Goal: Task Accomplishment & Management: Use online tool/utility

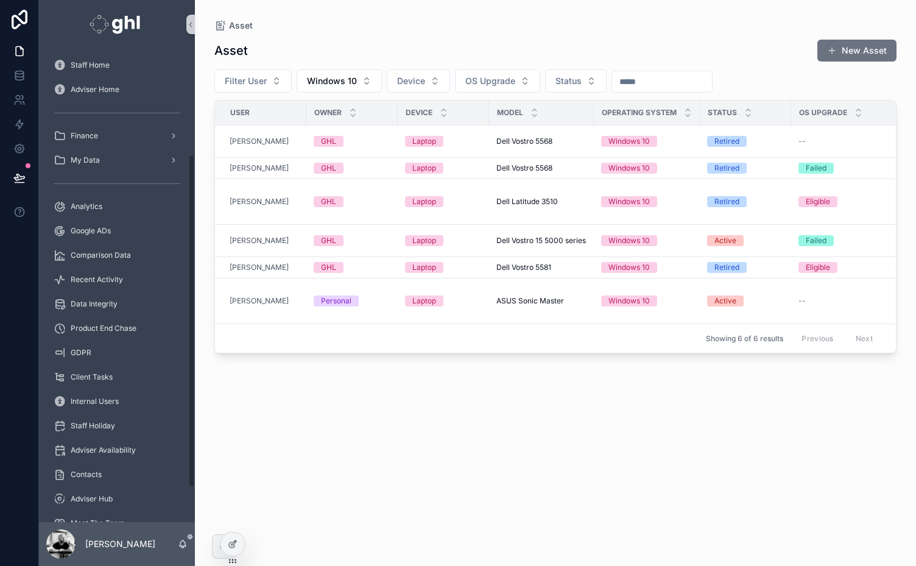
click at [192, 119] on div "Staff Home Adviser Home Finance My Data Analytics Google ADs Comparison Data Re…" at bounding box center [117, 378] width 156 height 651
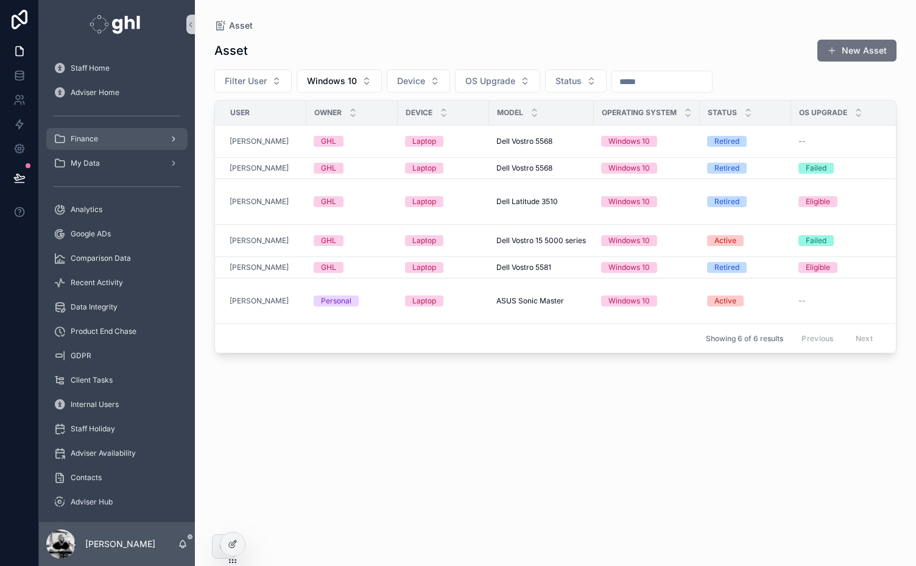
click at [78, 135] on span "Finance" at bounding box center [84, 139] width 27 height 10
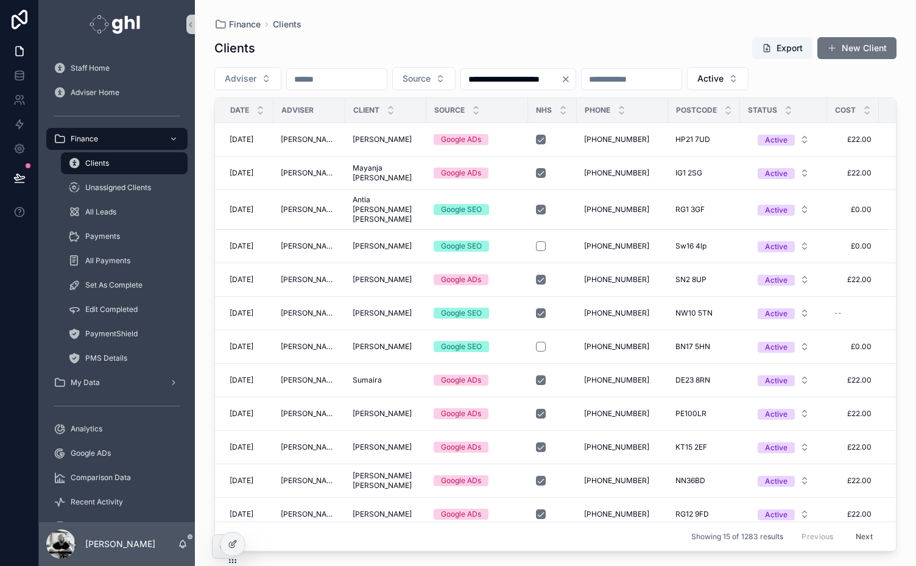
click at [331, 77] on input "scrollable content" at bounding box center [337, 79] width 100 height 17
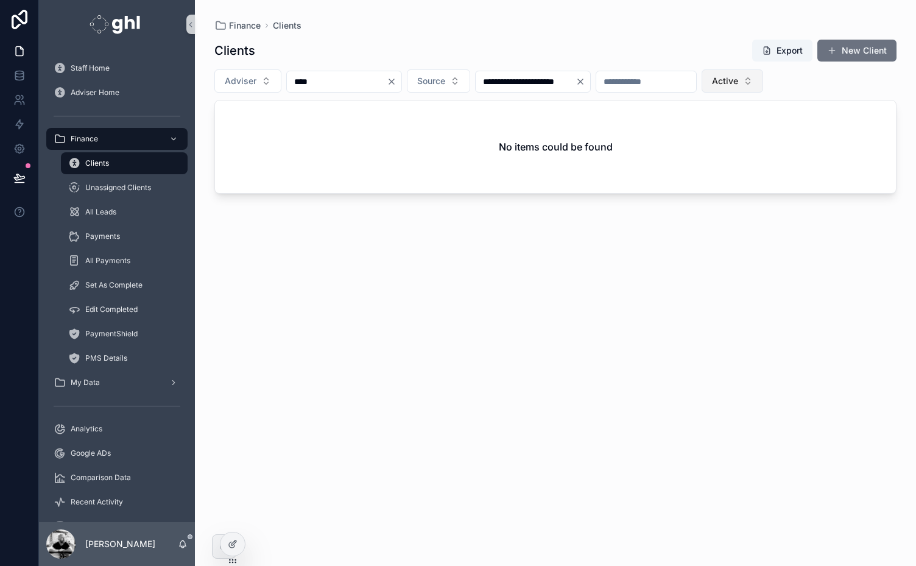
type input "****"
click at [763, 72] on button "Active" at bounding box center [733, 80] width 62 height 23
click at [747, 124] on div "None" at bounding box center [811, 129] width 146 height 19
click at [99, 504] on span "Recent Activity" at bounding box center [97, 502] width 52 height 10
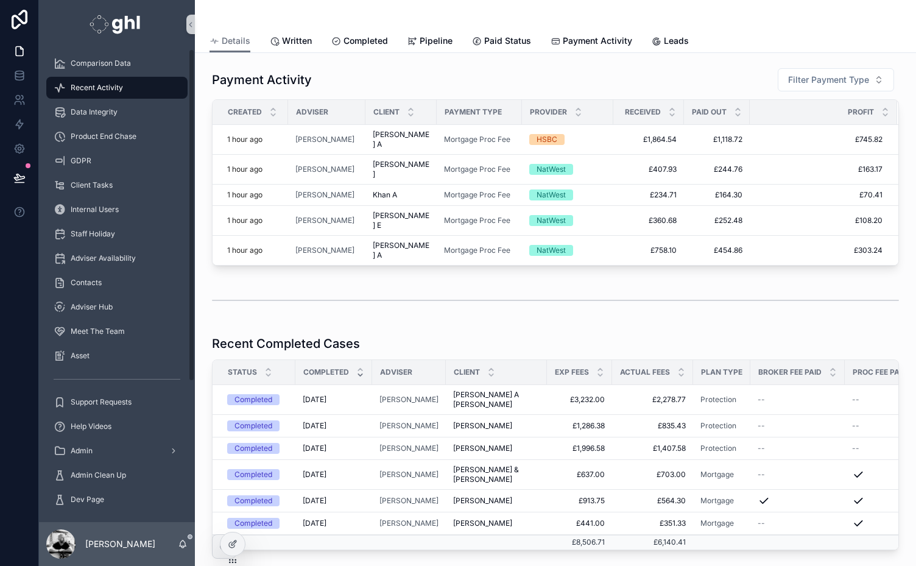
click at [190, 471] on div "Staff Home Adviser Home Finance My Data Analytics Google ADs Comparison Data Re…" at bounding box center [117, 186] width 156 height 651
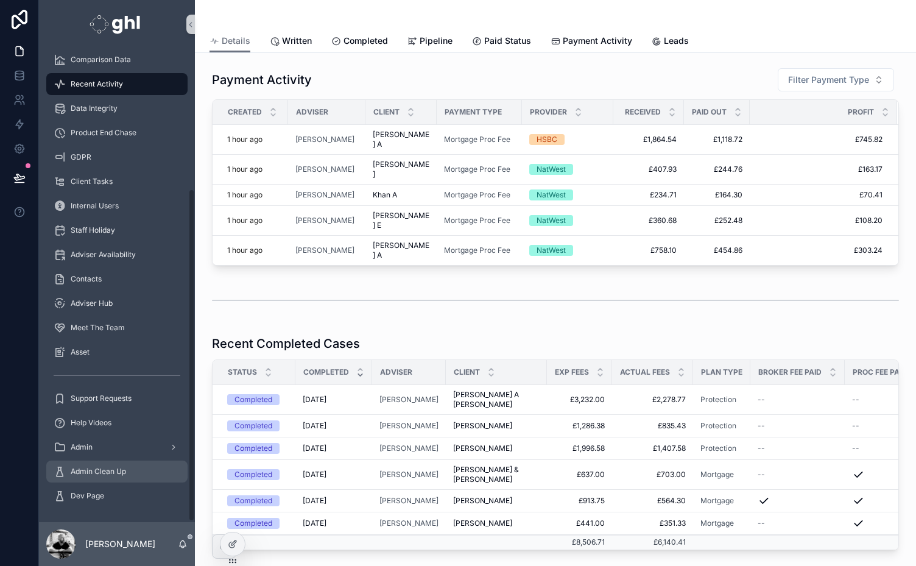
click at [95, 468] on span "Admin Clean Up" at bounding box center [98, 472] width 55 height 10
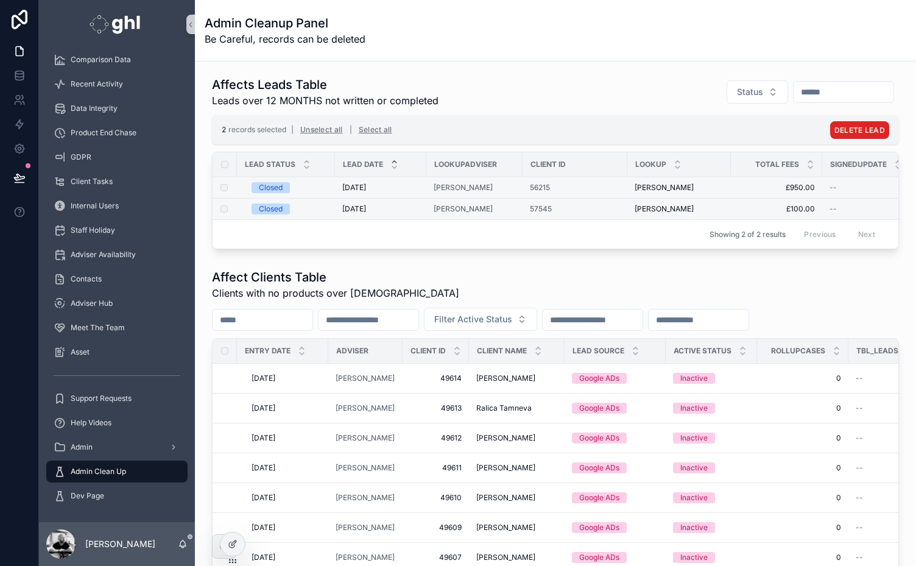
click at [858, 132] on span "DELETE LEAD" at bounding box center [859, 129] width 51 height 9
click at [888, 106] on icon "scrollable content" at bounding box center [886, 106] width 6 height 4
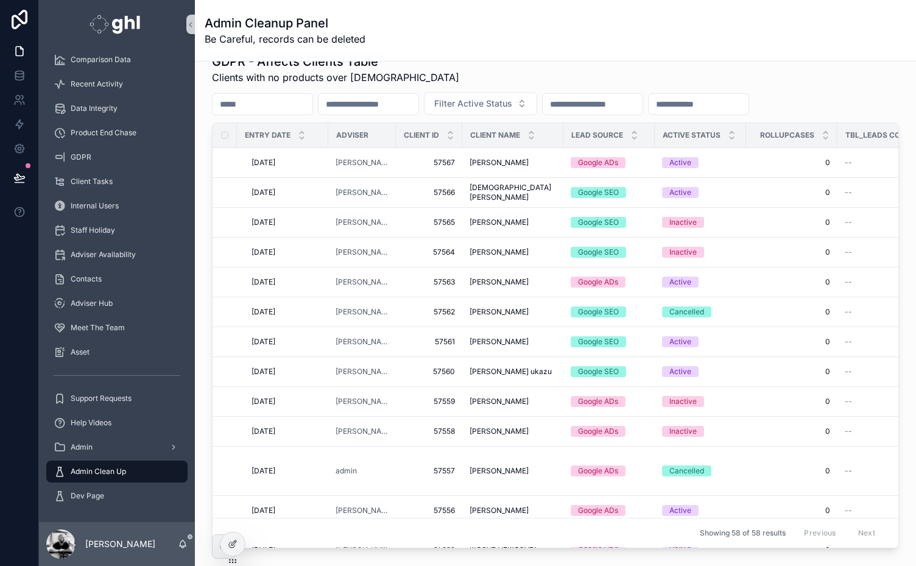
scroll to position [694, 0]
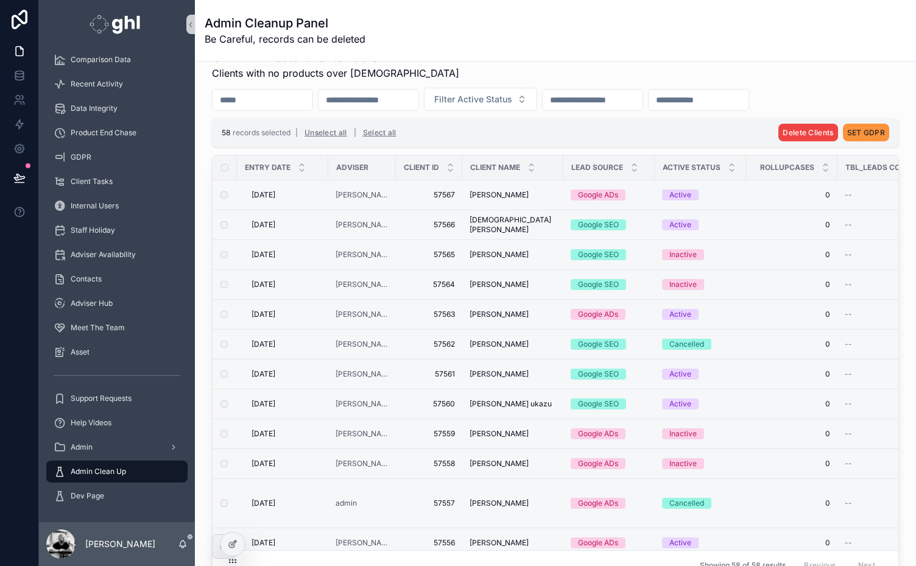
click at [861, 125] on button "SET GDPR" at bounding box center [866, 133] width 46 height 18
click at [888, 106] on icon "scrollable content" at bounding box center [886, 107] width 10 height 10
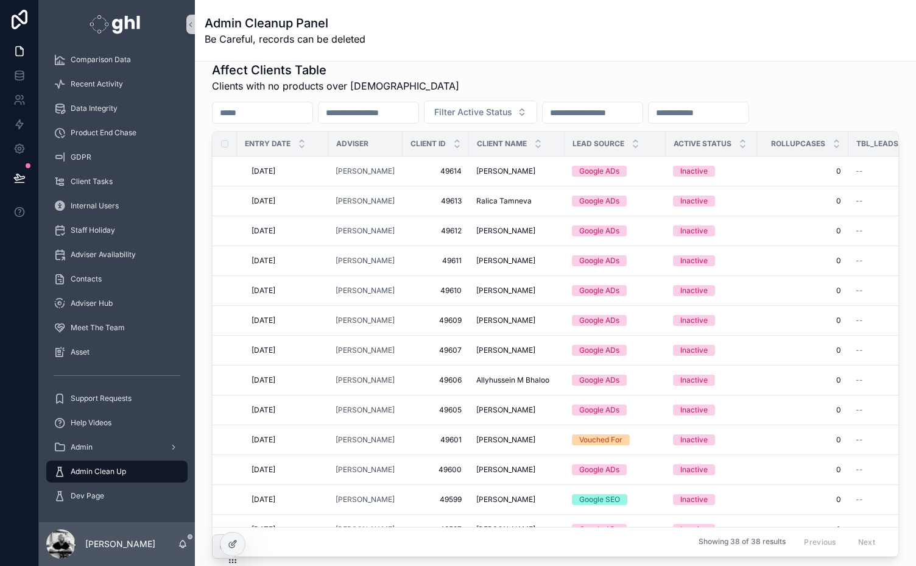
scroll to position [163, 0]
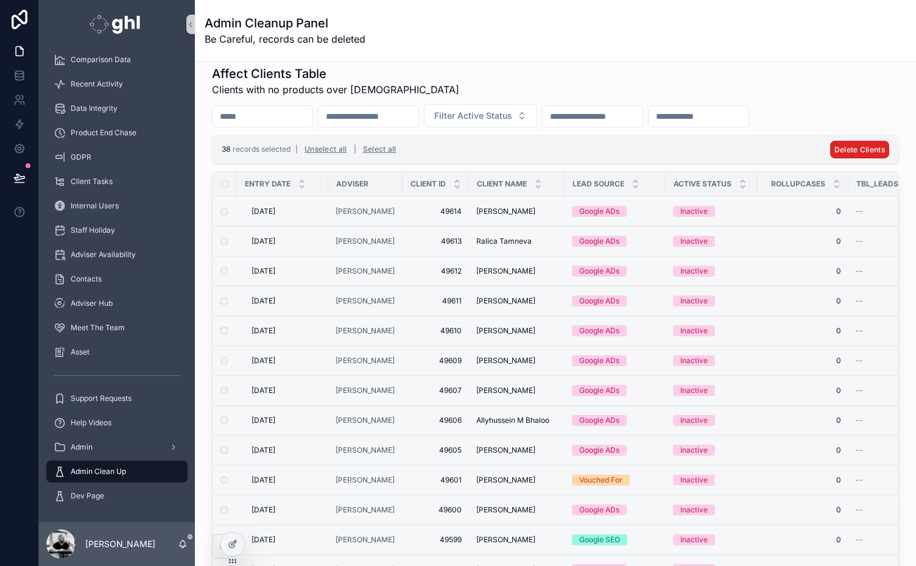
click at [853, 146] on span "Delete Clients" at bounding box center [859, 149] width 51 height 9
click at [886, 125] on icon "scrollable content" at bounding box center [886, 124] width 10 height 10
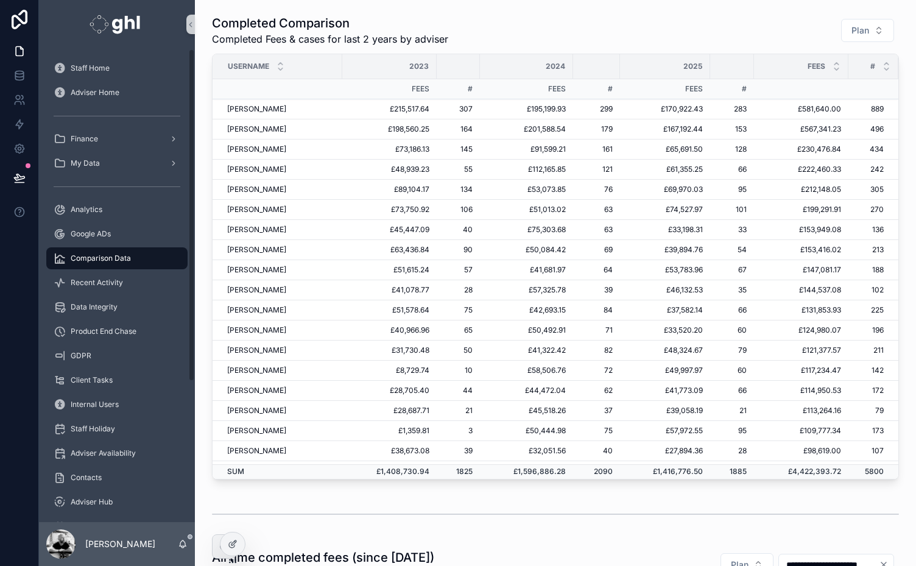
drag, startPoint x: 192, startPoint y: 303, endPoint x: 224, endPoint y: 159, distance: 147.3
click at [224, 159] on div "Staff Home Adviser Home Finance My Data Analytics Google ADs Comparison Data Re…" at bounding box center [477, 283] width 877 height 566
click at [76, 210] on span "Analytics" at bounding box center [87, 210] width 32 height 10
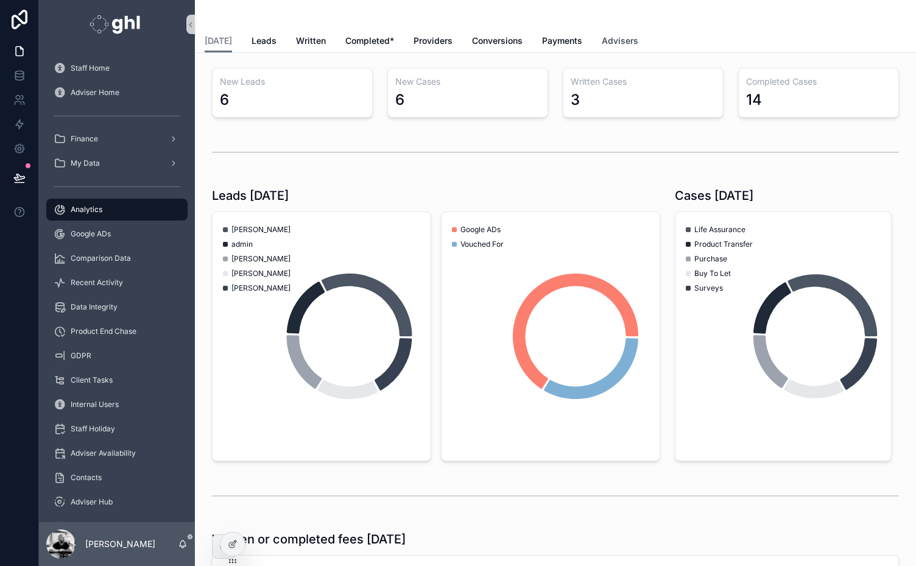
click at [610, 42] on span "Advisers" at bounding box center [620, 41] width 37 height 12
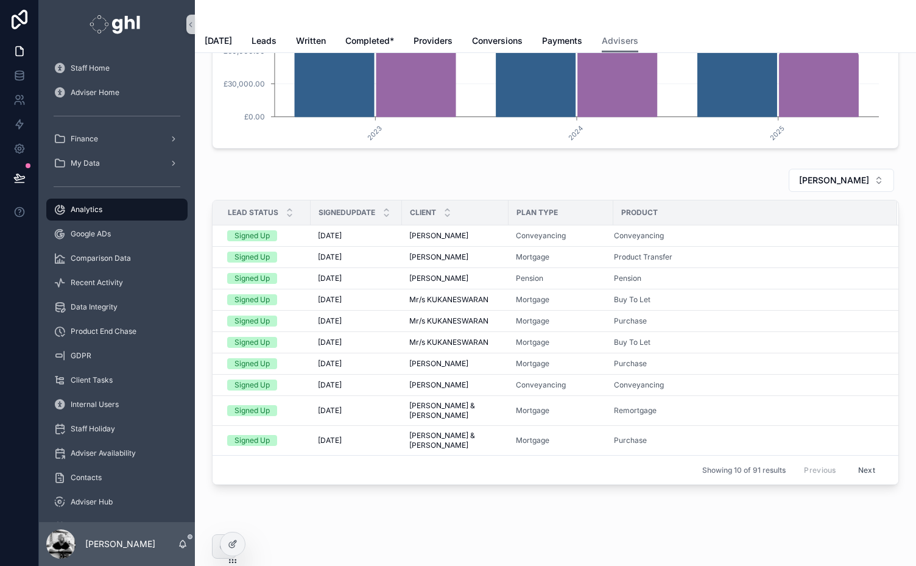
scroll to position [553, 0]
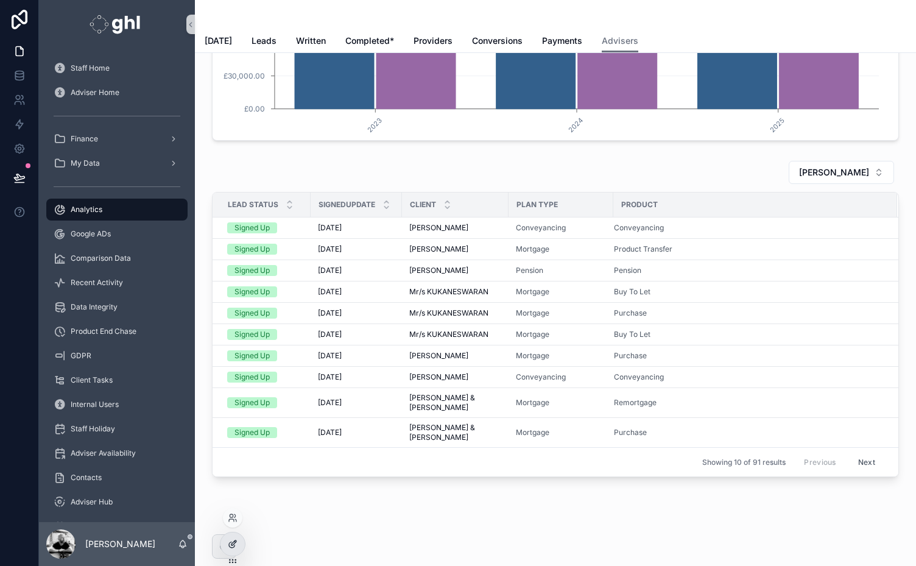
click at [230, 542] on icon at bounding box center [231, 544] width 5 height 5
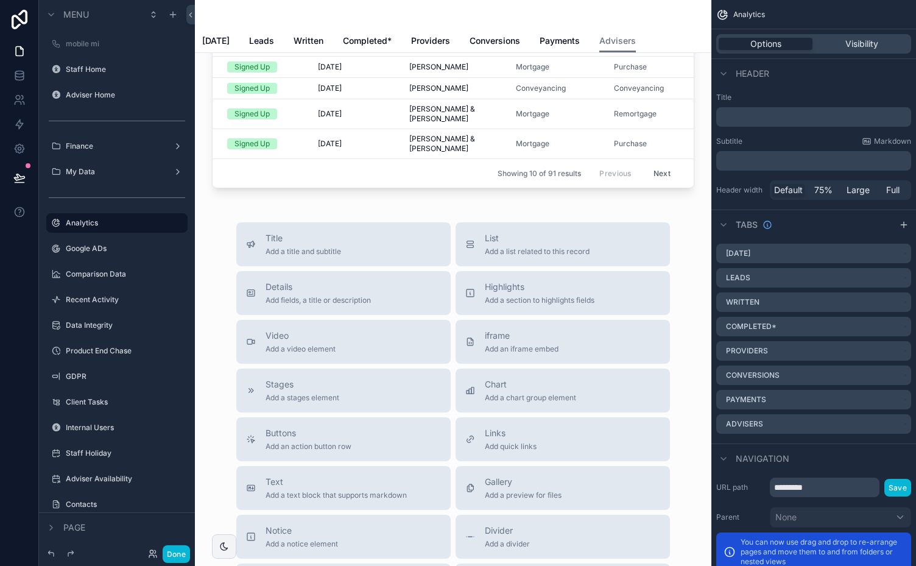
scroll to position [857, 0]
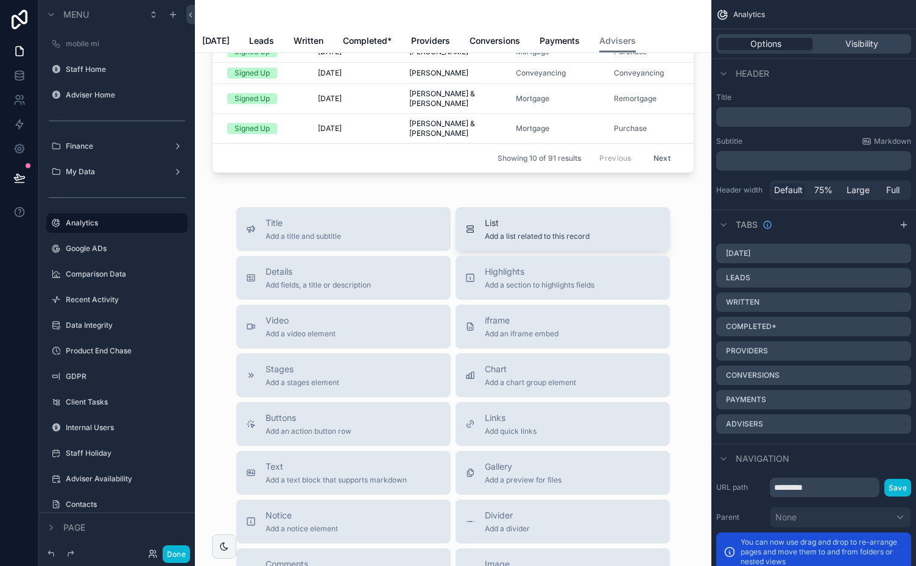
click at [516, 225] on div "List Add a list related to this record" at bounding box center [537, 229] width 105 height 24
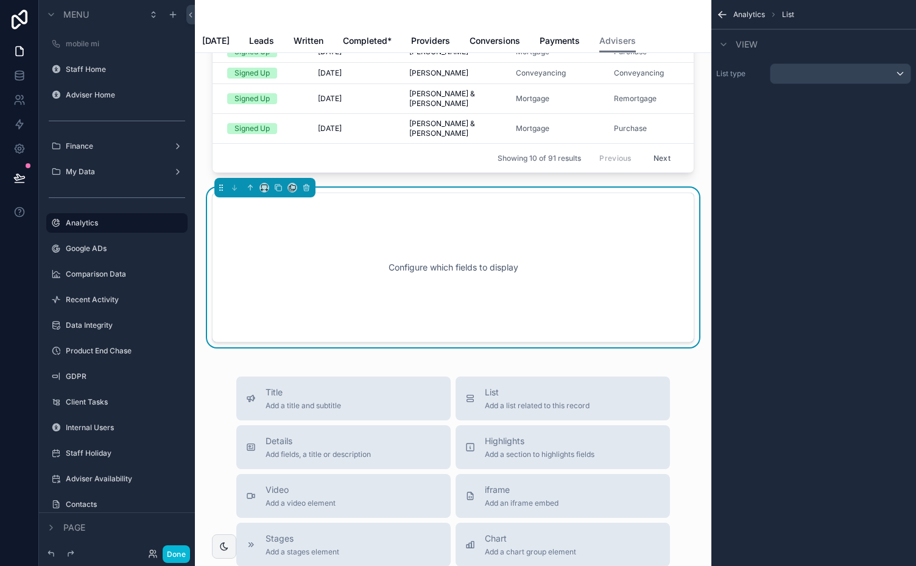
scroll to position [837, 0]
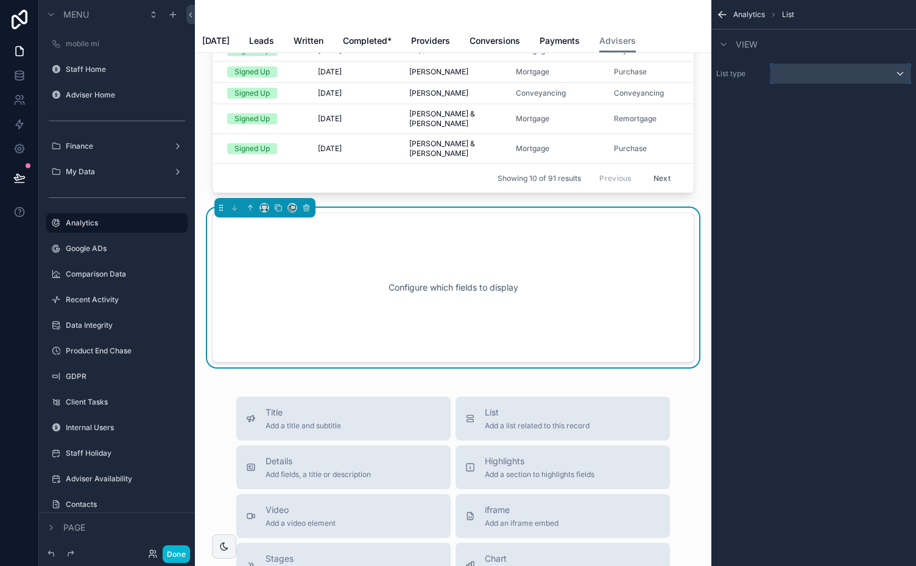
click at [906, 77] on div "scrollable content" at bounding box center [841, 73] width 140 height 19
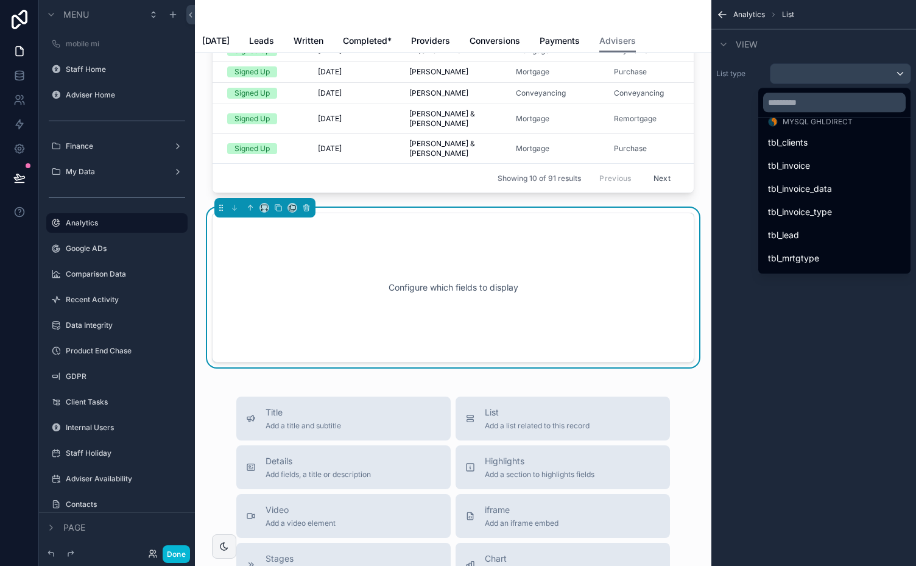
scroll to position [161, 0]
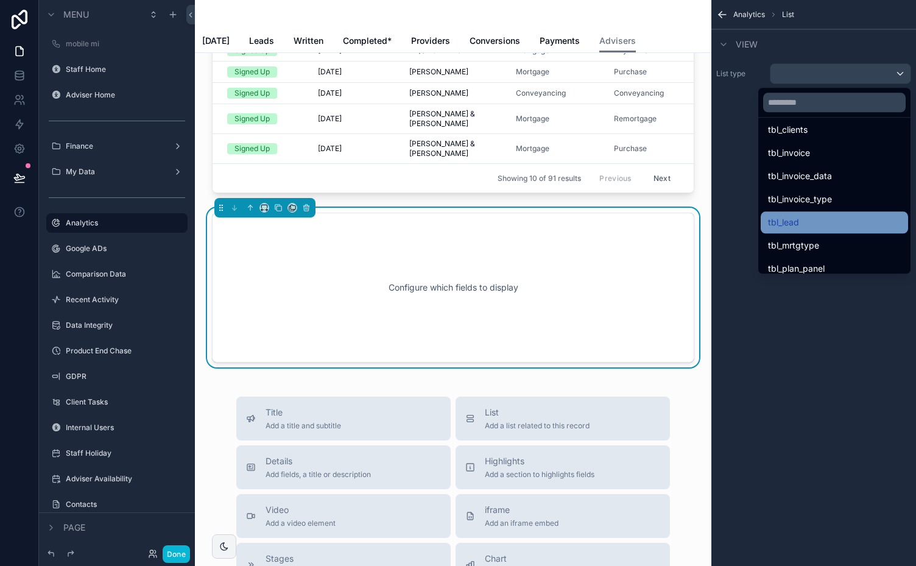
click at [781, 222] on span "tbl_lead" at bounding box center [783, 222] width 31 height 15
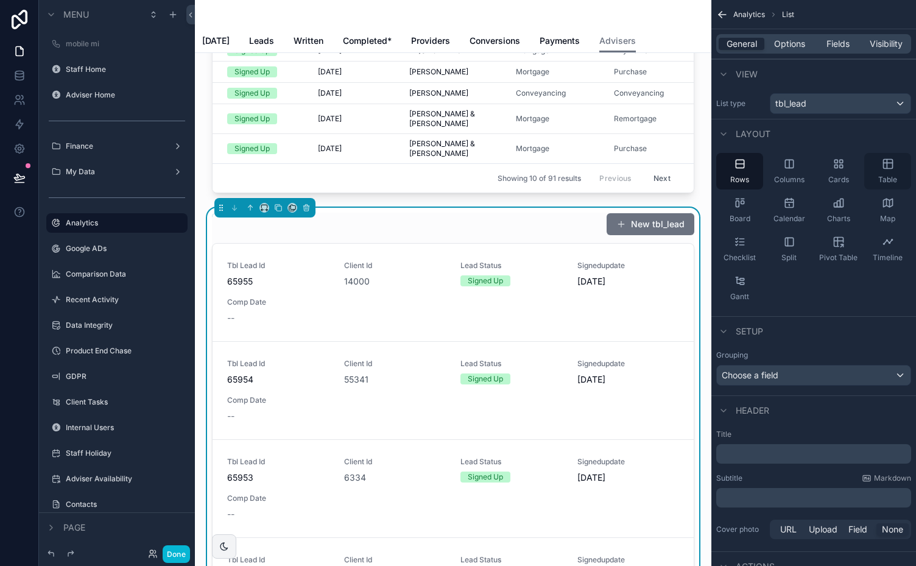
click at [884, 161] on icon "scrollable content" at bounding box center [888, 164] width 12 height 12
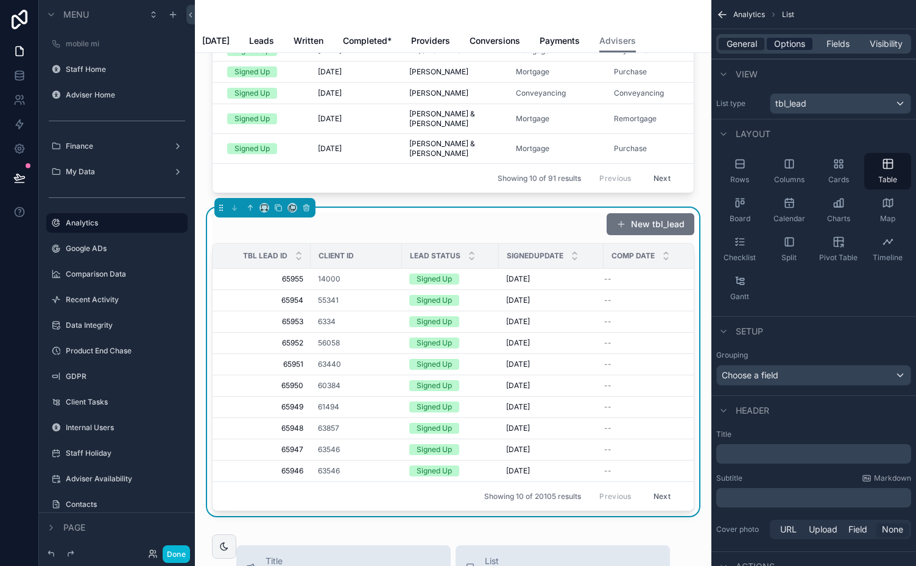
click at [783, 38] on span "Options" at bounding box center [789, 44] width 31 height 12
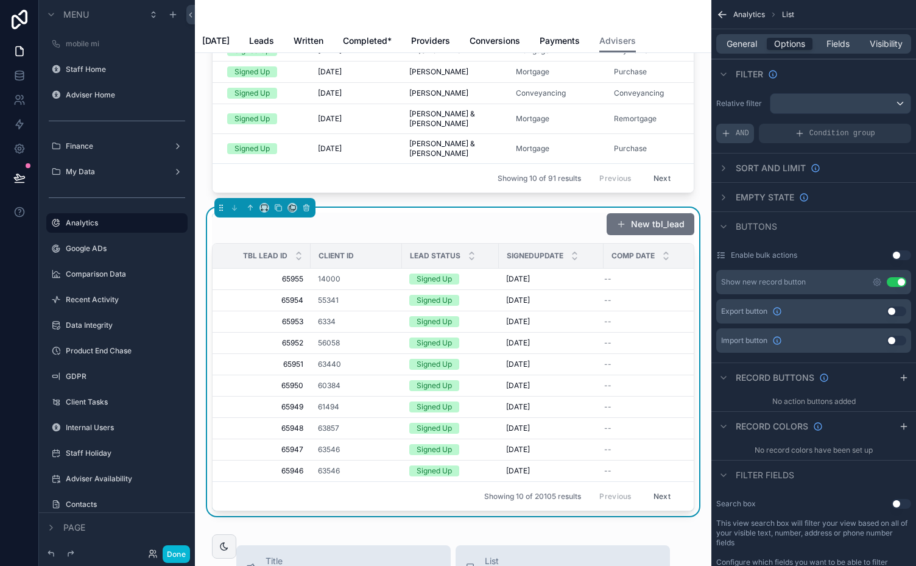
click at [721, 132] on icon "scrollable content" at bounding box center [726, 134] width 10 height 10
click at [883, 124] on icon "scrollable content" at bounding box center [880, 124] width 7 height 7
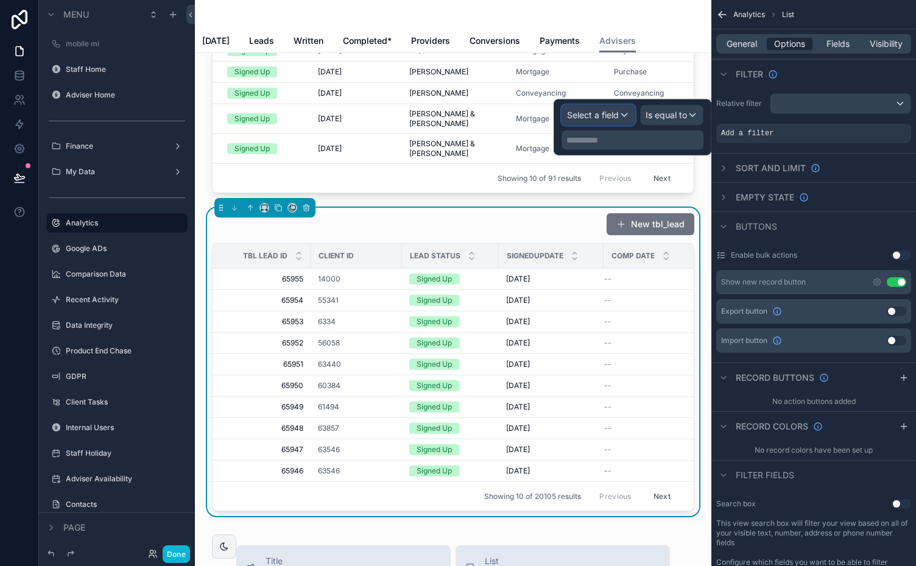
click at [615, 106] on div "Select a field" at bounding box center [598, 114] width 72 height 19
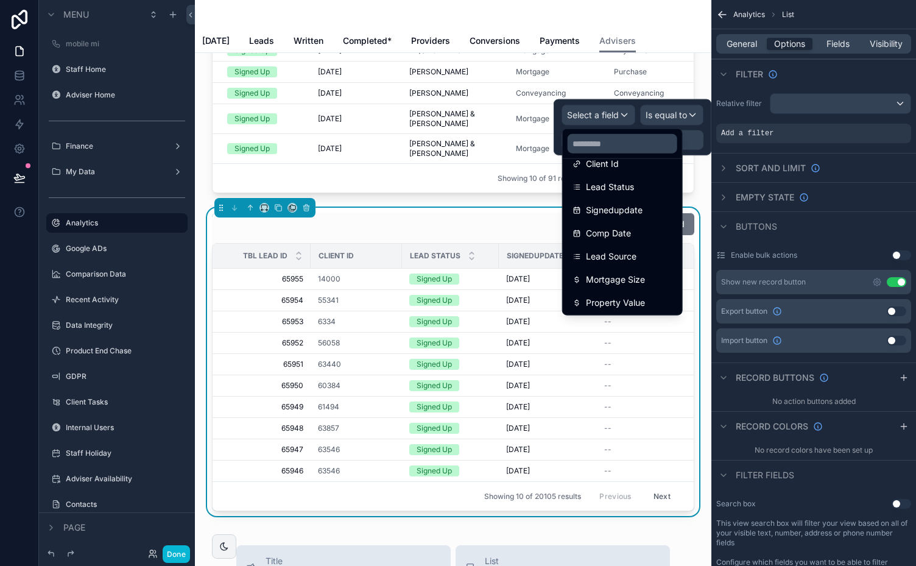
scroll to position [145, 0]
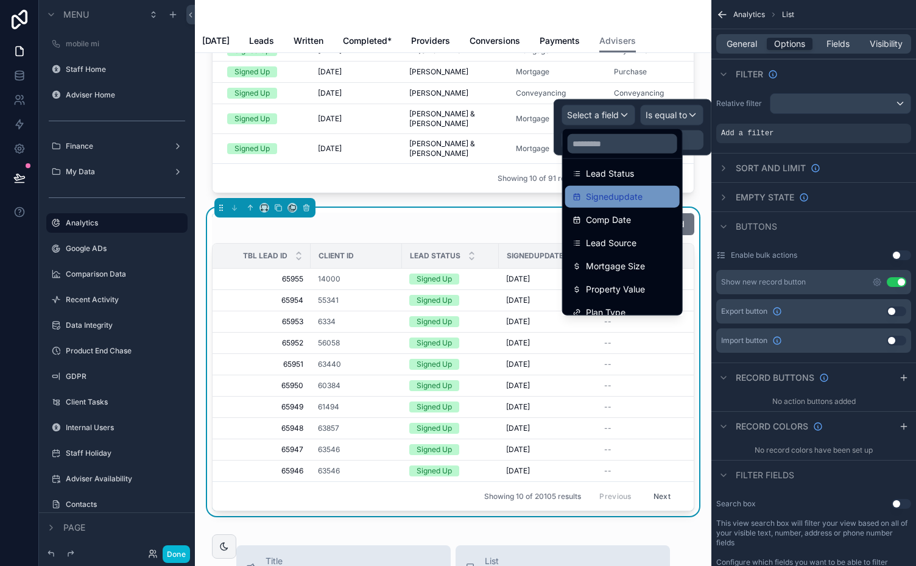
click at [627, 194] on span "Signedupdate" at bounding box center [614, 196] width 57 height 15
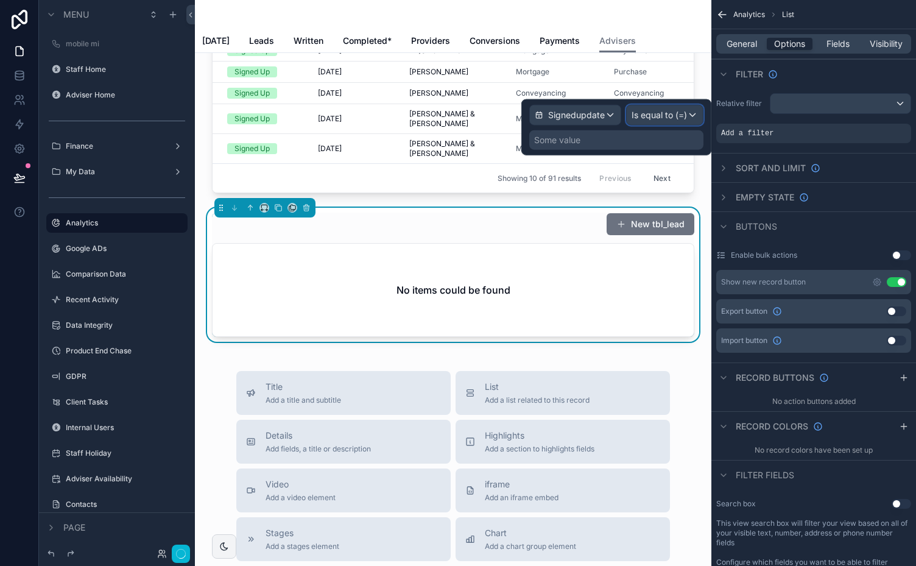
click at [686, 112] on span "Is equal to (=)" at bounding box center [659, 115] width 55 height 12
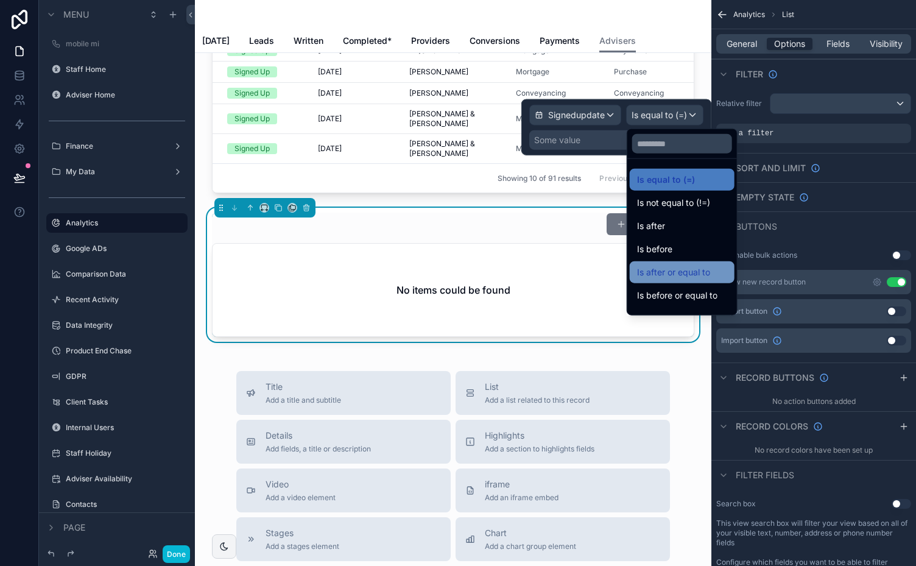
click at [677, 273] on span "Is after or equal to" at bounding box center [673, 272] width 73 height 15
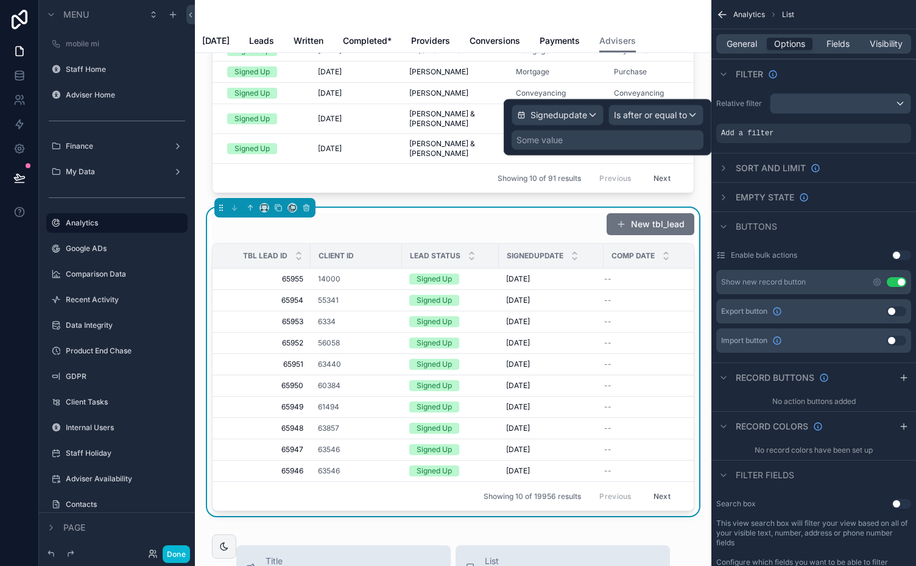
click at [628, 135] on div "Some value" at bounding box center [608, 139] width 192 height 19
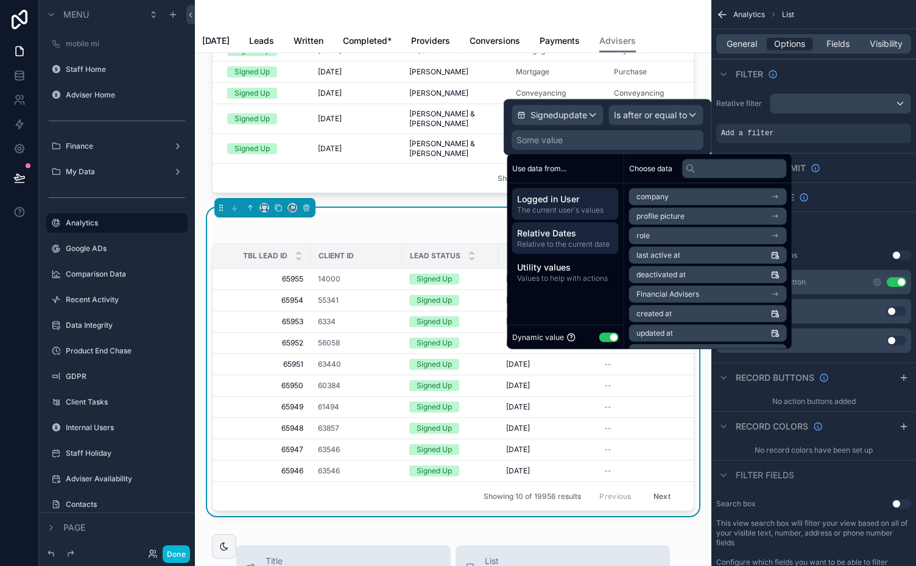
click at [551, 235] on span "Relative Dates" at bounding box center [565, 233] width 97 height 12
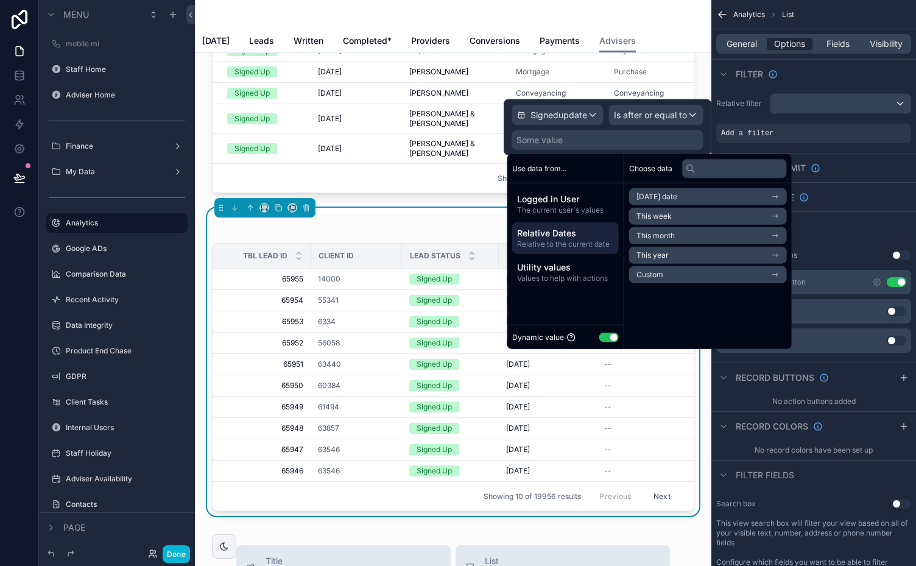
click at [703, 268] on li "Custom" at bounding box center [708, 274] width 158 height 17
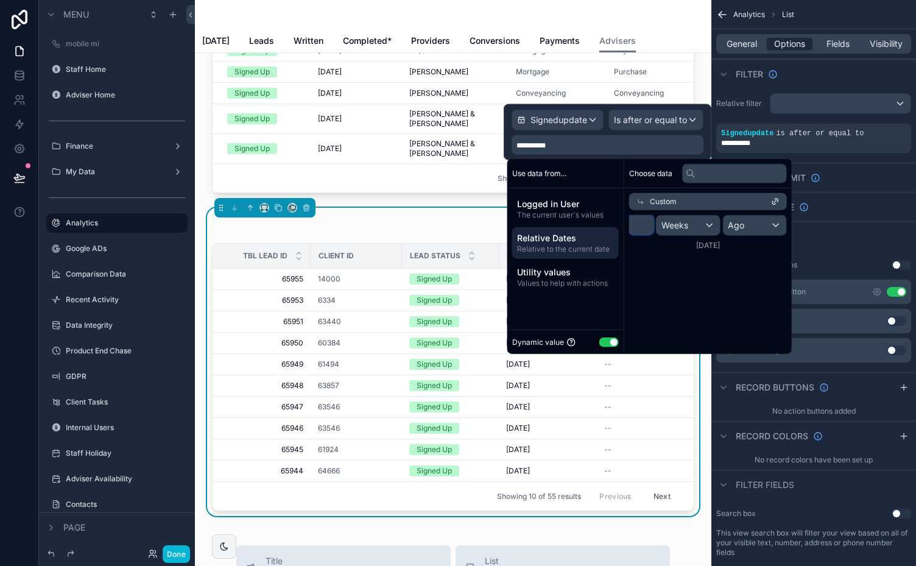
drag, startPoint x: 644, startPoint y: 222, endPoint x: 626, endPoint y: 222, distance: 17.7
click at [626, 222] on div "* Weeks Ago 22/09/2025" at bounding box center [708, 232] width 168 height 45
type input "*"
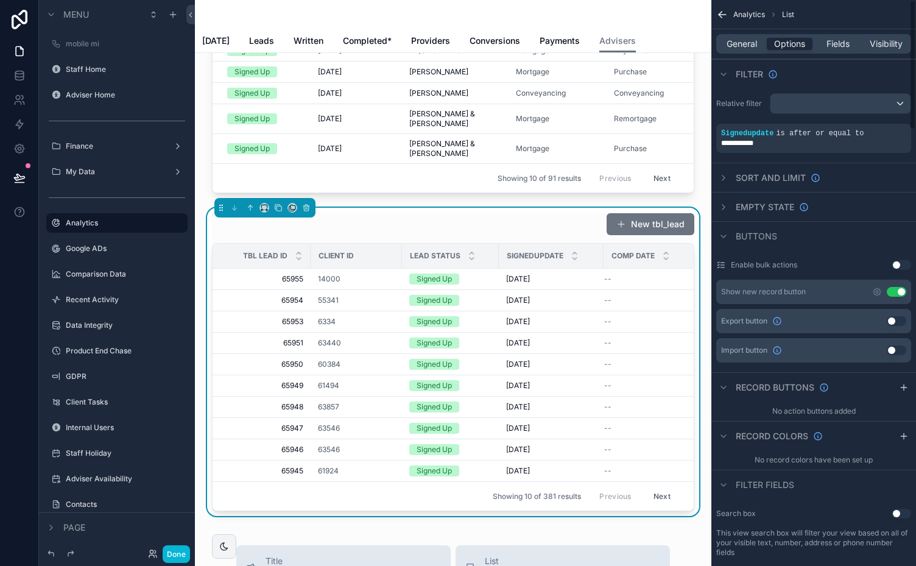
click at [730, 86] on div "Filter" at bounding box center [813, 73] width 205 height 29
click at [738, 43] on span "General" at bounding box center [742, 44] width 30 height 12
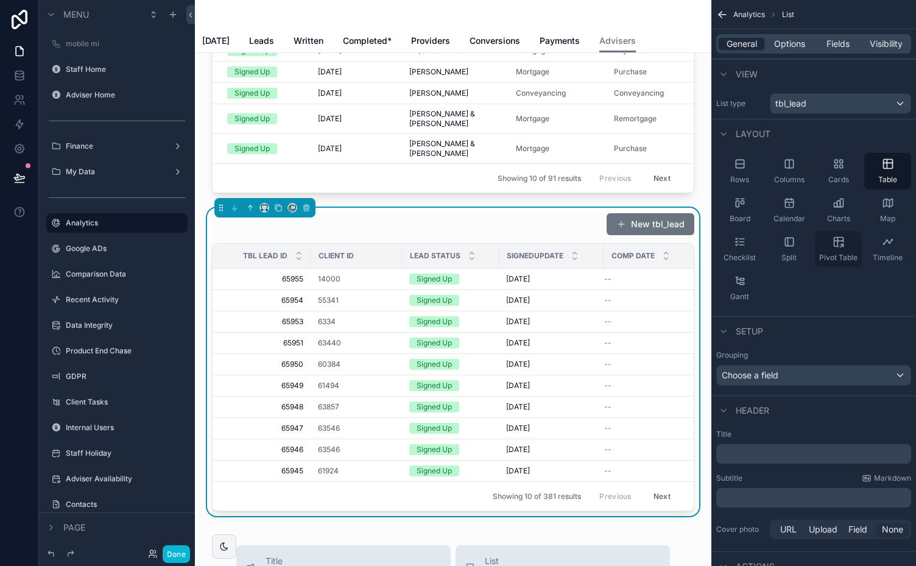
click at [838, 242] on icon "scrollable content" at bounding box center [838, 242] width 0 height 9
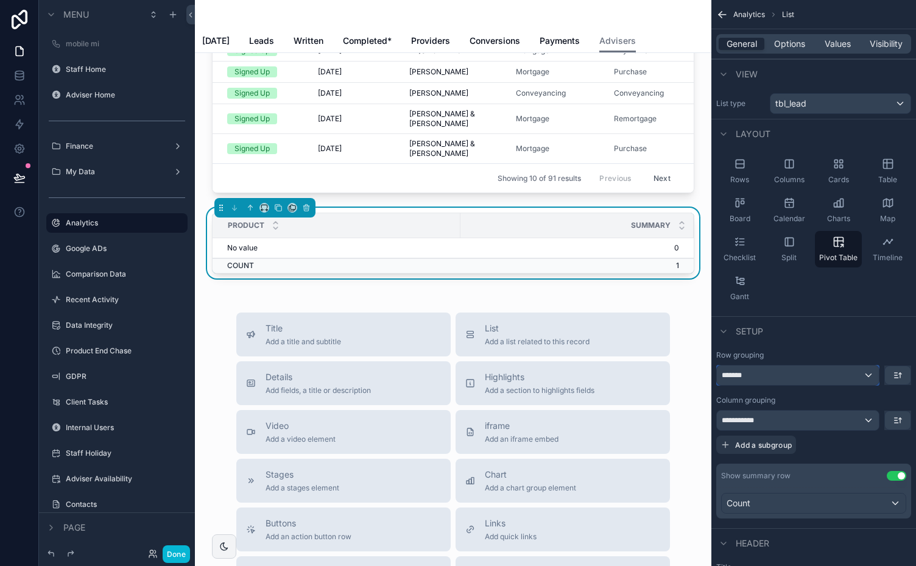
click at [868, 374] on div "*******" at bounding box center [798, 374] width 162 height 19
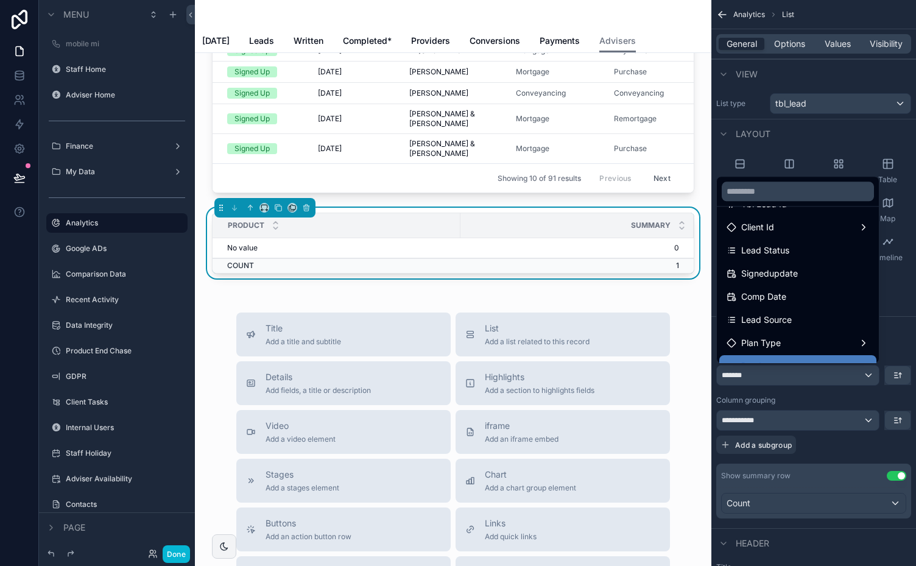
scroll to position [73, 0]
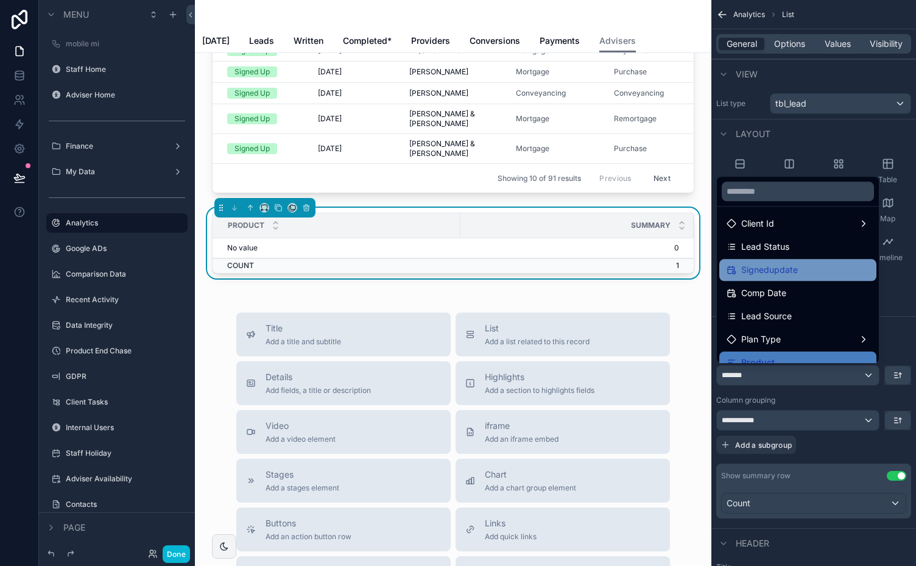
click at [811, 268] on div "Signedupdate" at bounding box center [798, 270] width 143 height 15
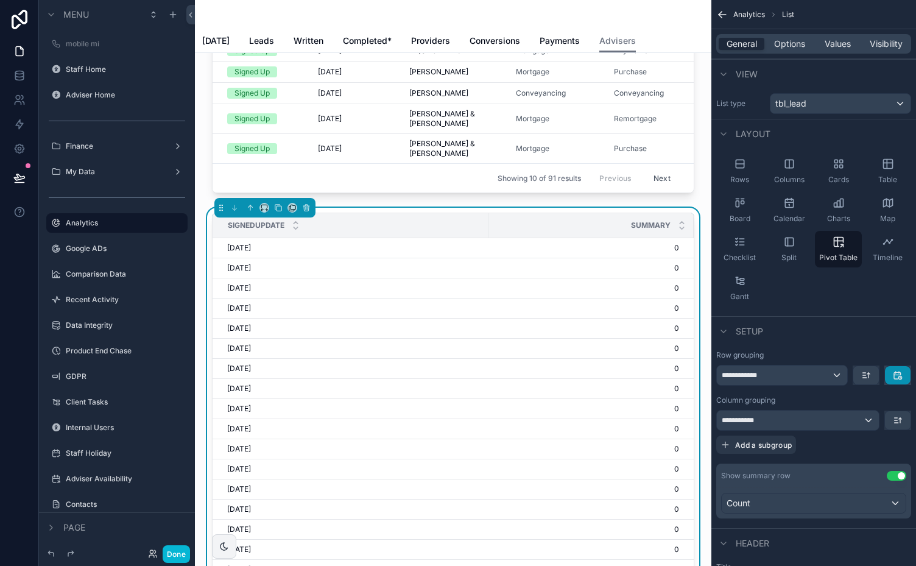
click at [904, 375] on button "scrollable content" at bounding box center [898, 375] width 26 height 18
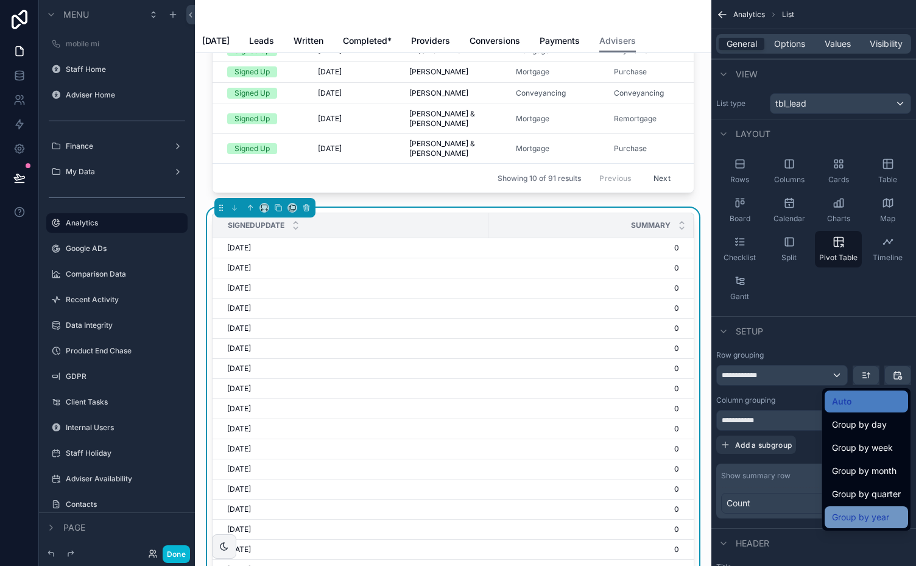
click at [880, 515] on span "Group by year" at bounding box center [860, 517] width 57 height 15
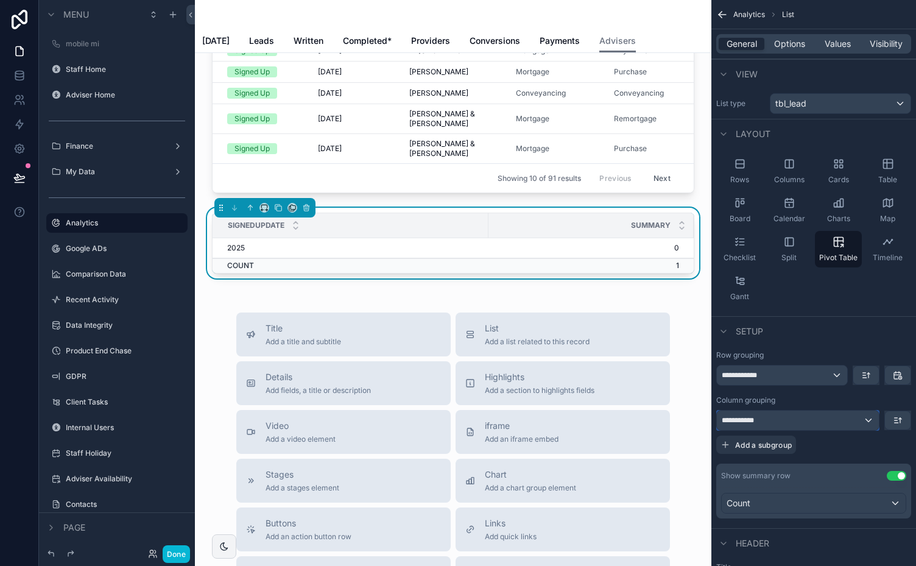
click at [869, 417] on div "**********" at bounding box center [798, 420] width 162 height 19
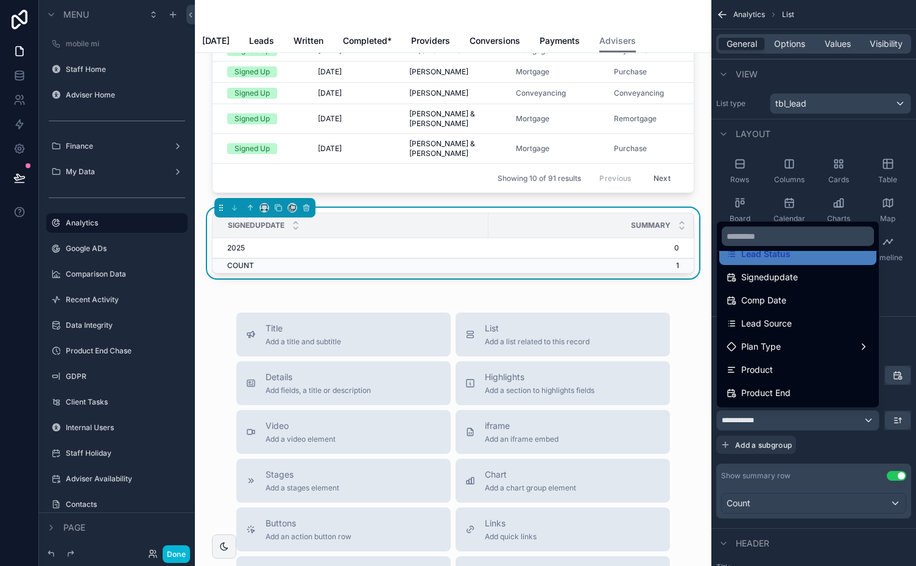
scroll to position [115, 0]
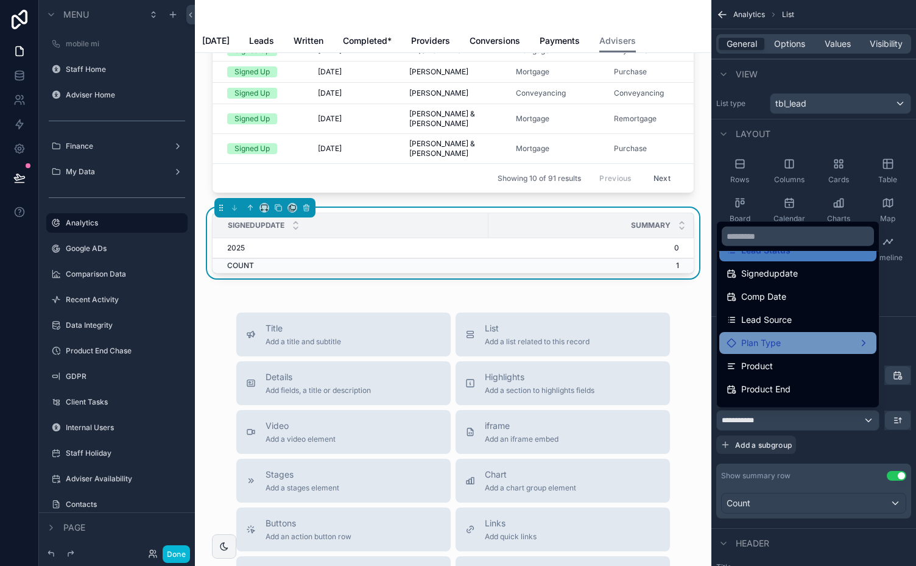
click at [836, 342] on div "Plan Type" at bounding box center [798, 343] width 143 height 15
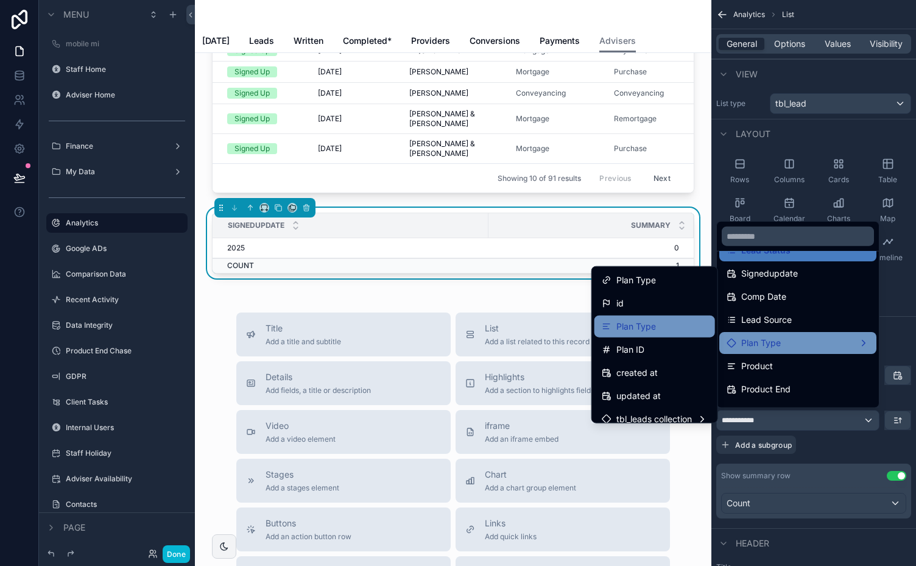
click at [655, 325] on div "Plan Type" at bounding box center [655, 326] width 106 height 15
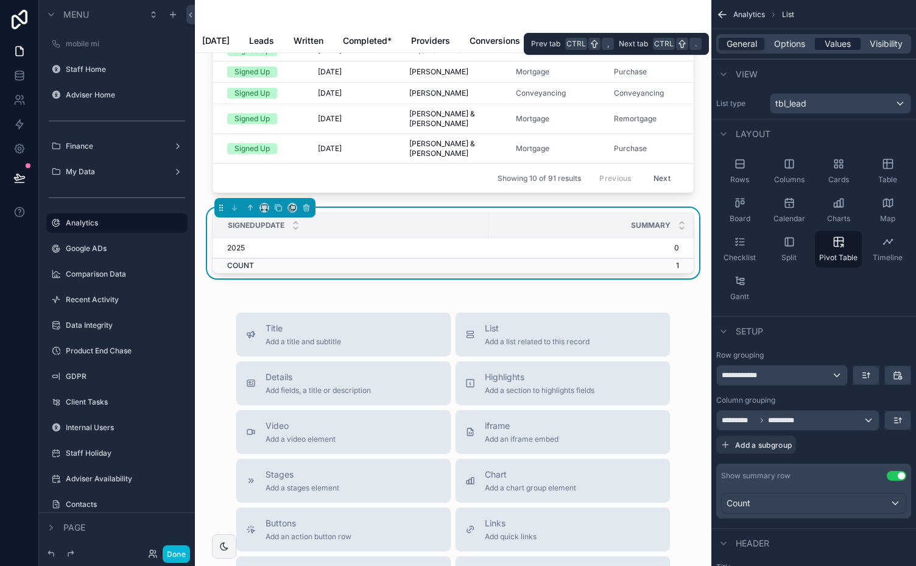
click at [838, 44] on span "Values" at bounding box center [838, 44] width 26 height 12
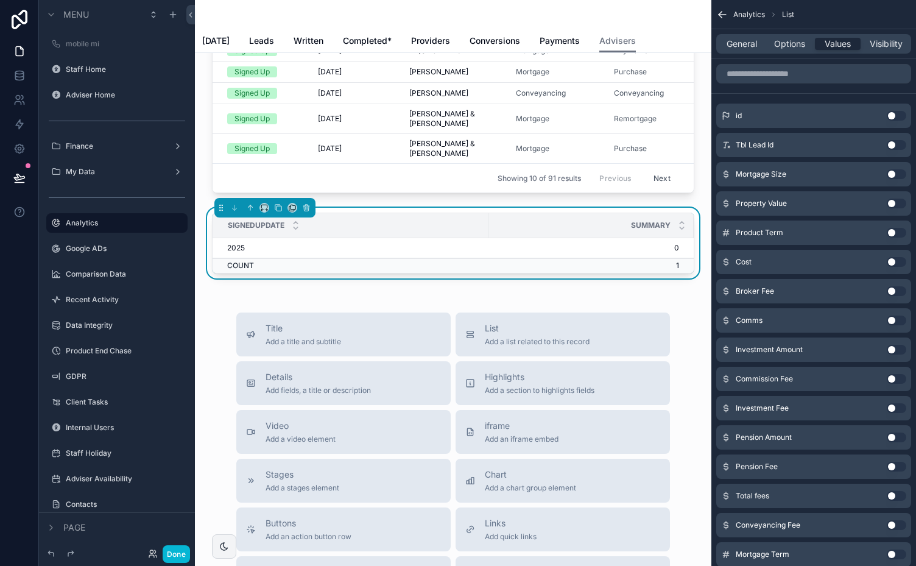
click at [898, 142] on button "Use setting" at bounding box center [896, 145] width 19 height 10
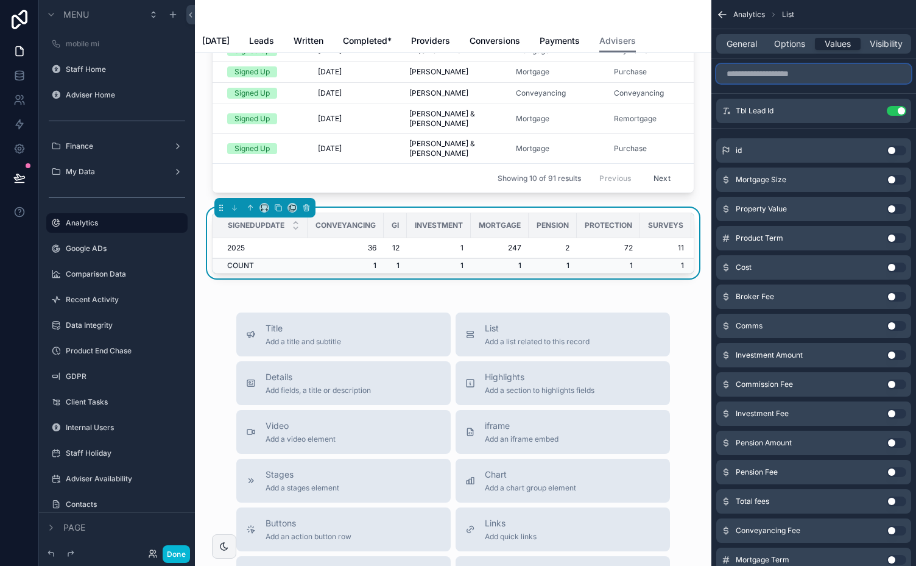
click at [842, 75] on input "scrollable content" at bounding box center [813, 73] width 195 height 19
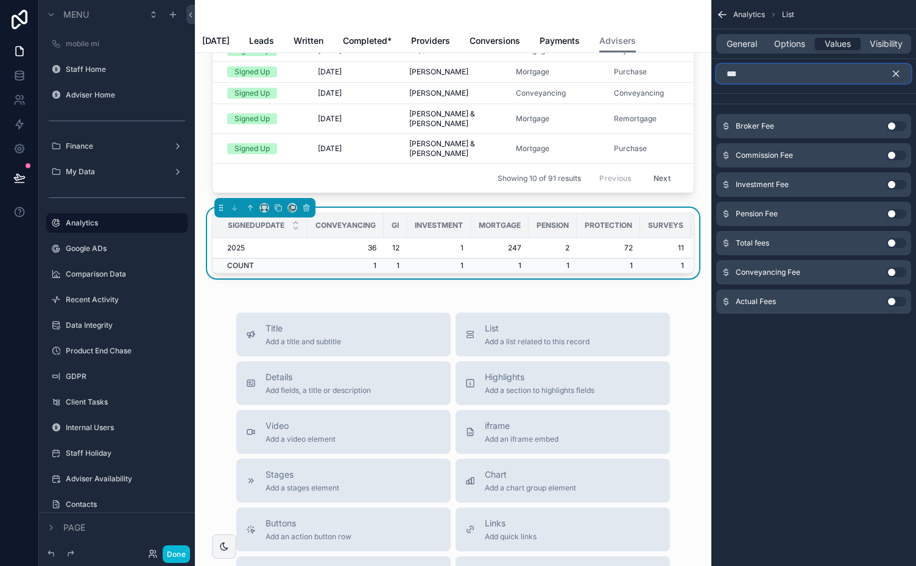
type input "***"
click at [898, 239] on button "Use setting" at bounding box center [896, 243] width 19 height 10
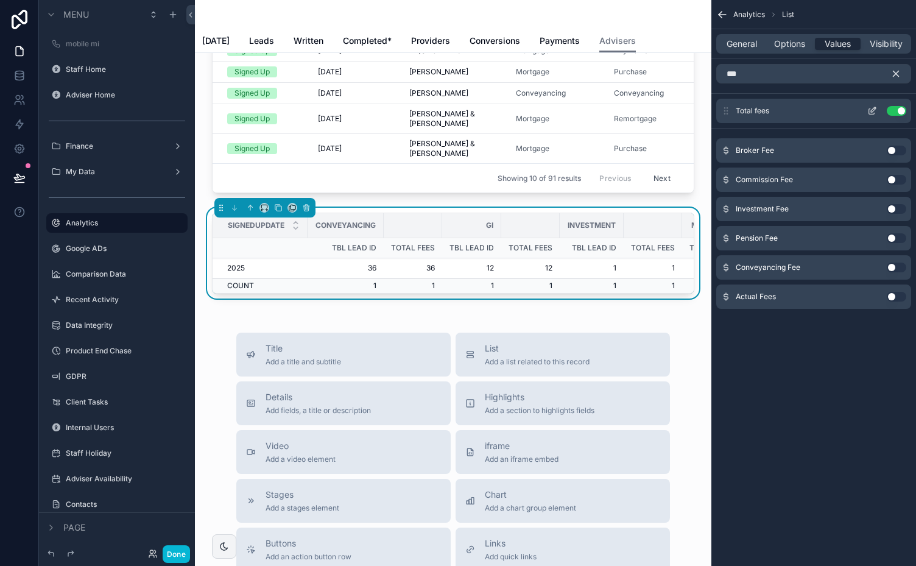
click at [871, 108] on icon "scrollable content" at bounding box center [872, 111] width 10 height 10
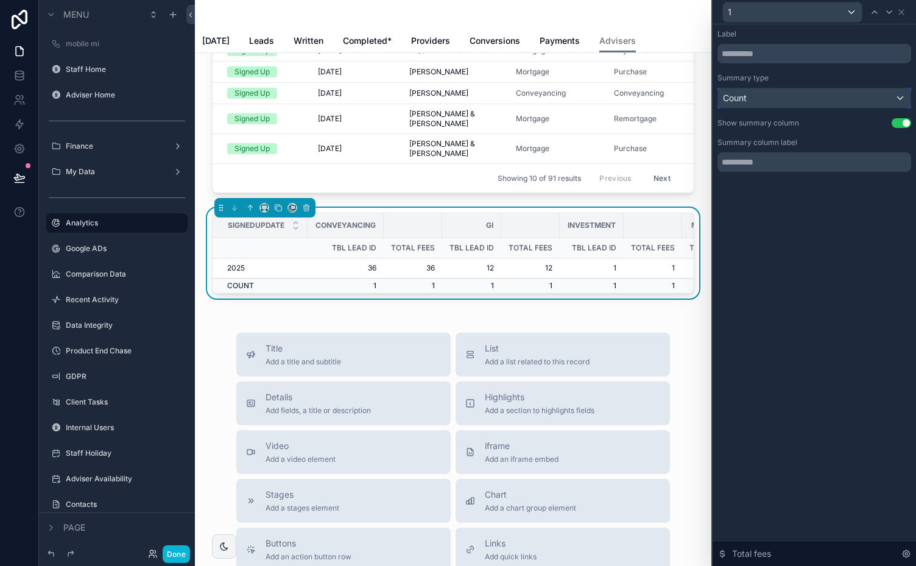
click at [883, 99] on div "Count" at bounding box center [814, 97] width 192 height 19
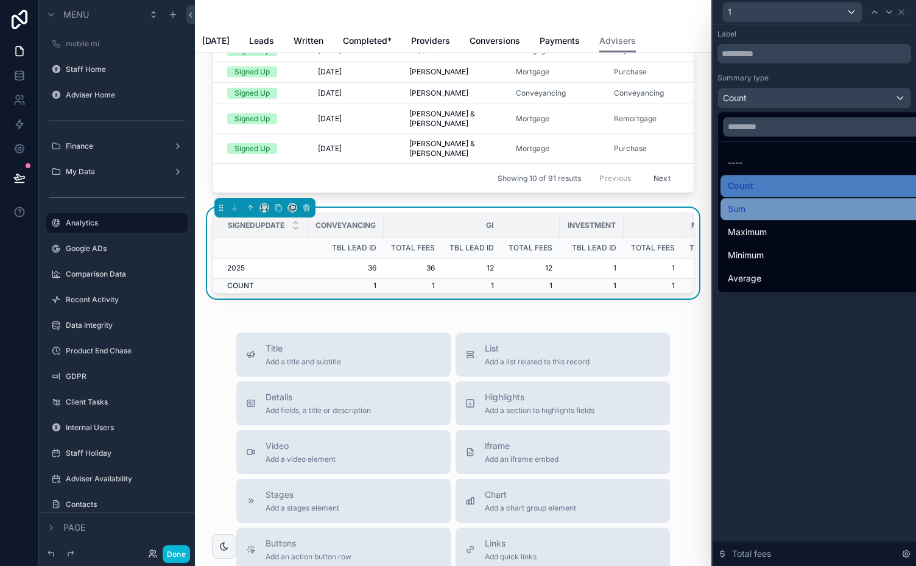
click at [753, 202] on div "Sum" at bounding box center [829, 209] width 202 height 15
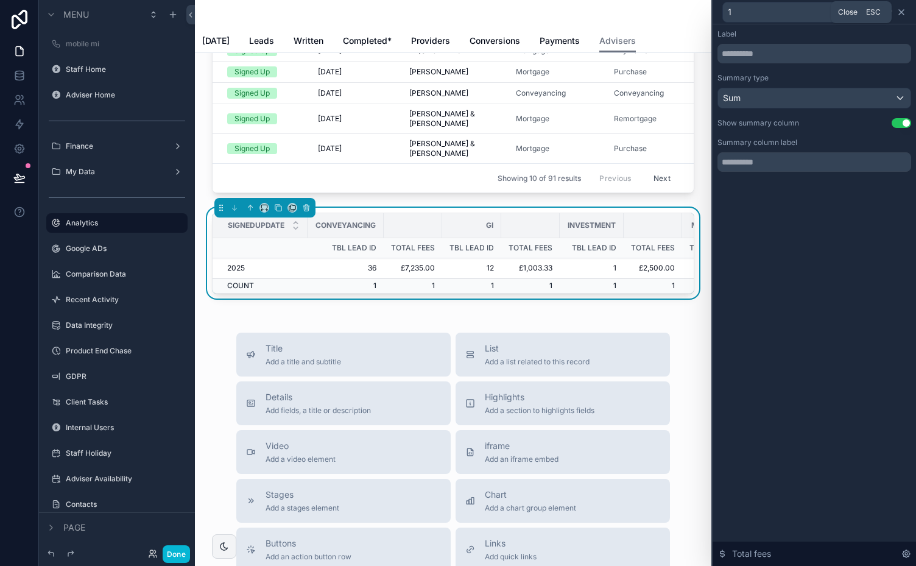
click at [903, 11] on icon at bounding box center [902, 12] width 10 height 10
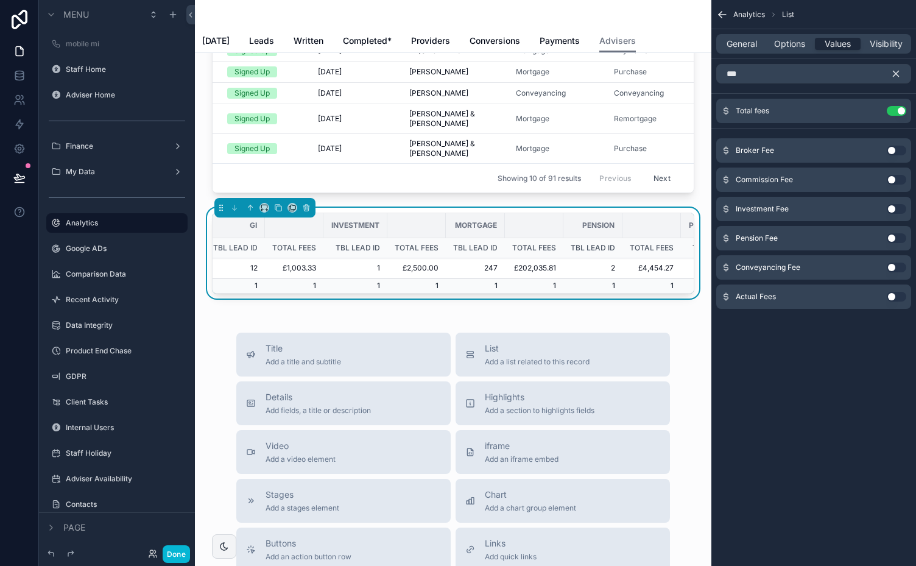
scroll to position [0, 0]
click at [895, 74] on icon "scrollable content" at bounding box center [896, 73] width 11 height 11
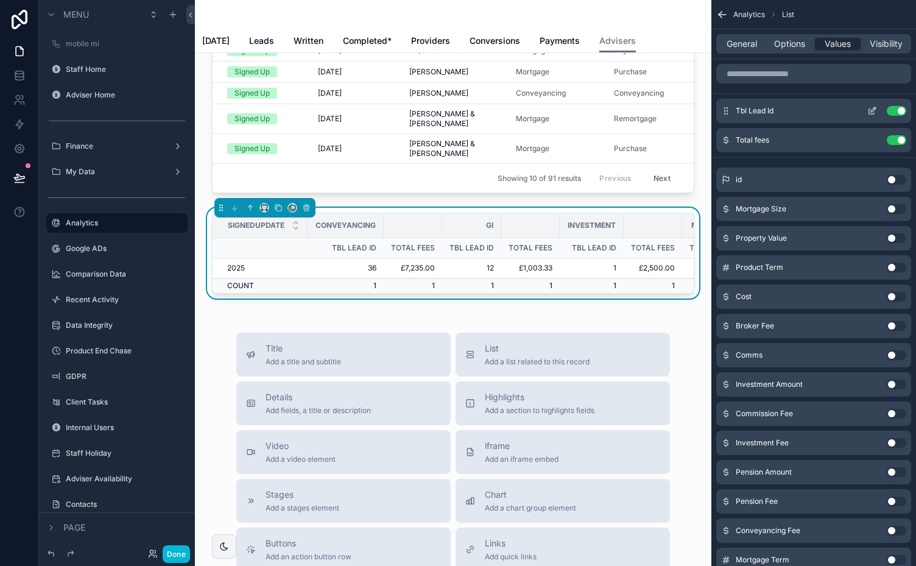
click at [873, 109] on icon "scrollable content" at bounding box center [872, 111] width 10 height 10
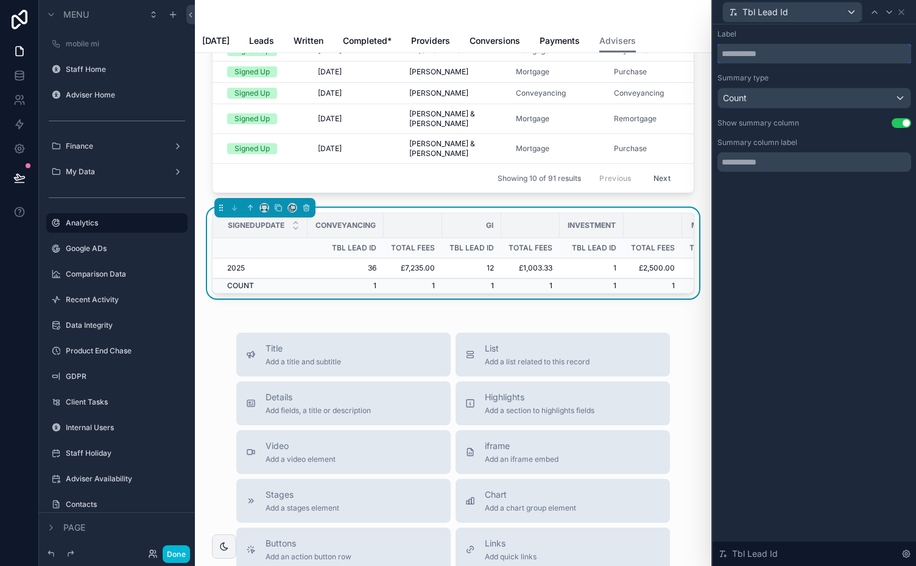
click at [772, 54] on input "text" at bounding box center [815, 53] width 194 height 19
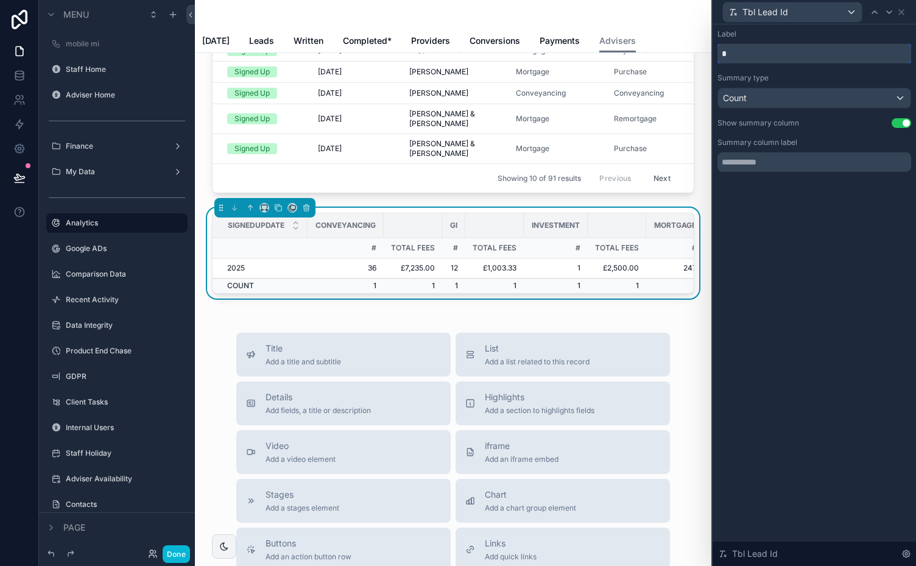
type input "*"
click at [736, 164] on input "text" at bounding box center [815, 161] width 194 height 19
type input "*"
click at [900, 11] on icon at bounding box center [901, 12] width 5 height 5
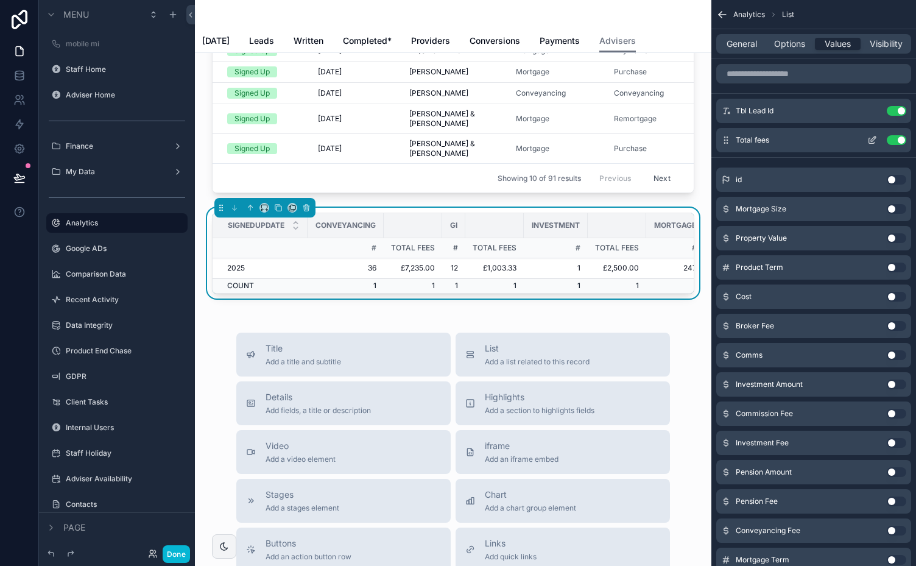
click at [872, 140] on icon "scrollable content" at bounding box center [873, 138] width 5 height 5
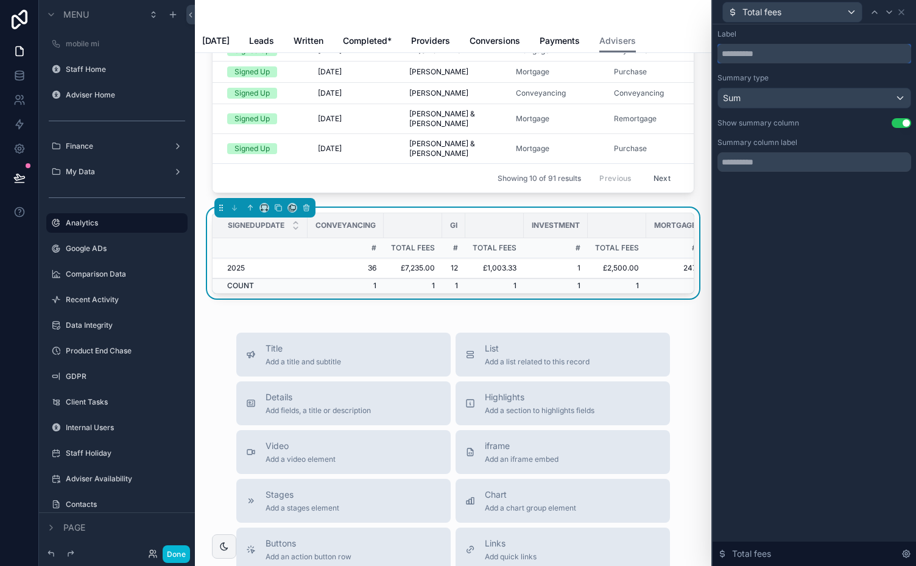
click at [746, 52] on input "text" at bounding box center [815, 53] width 194 height 19
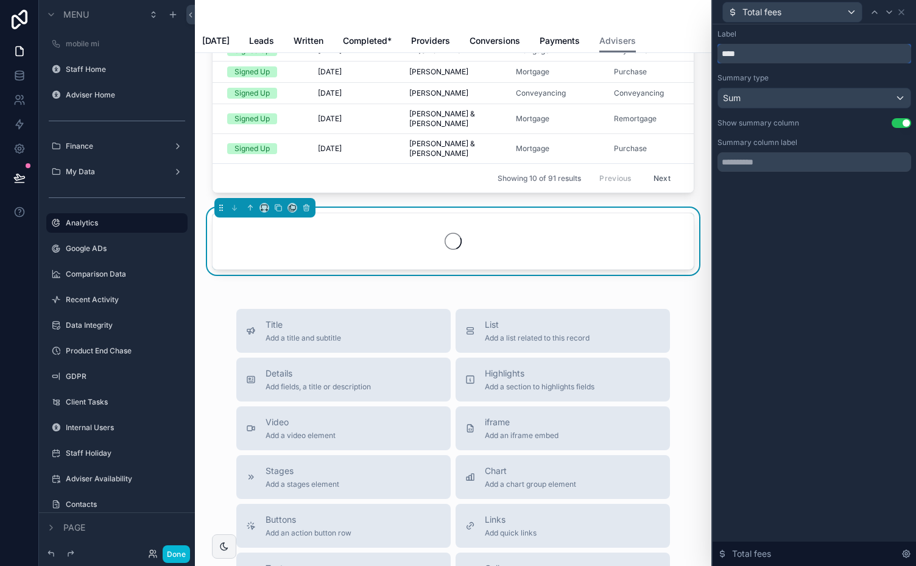
type input "****"
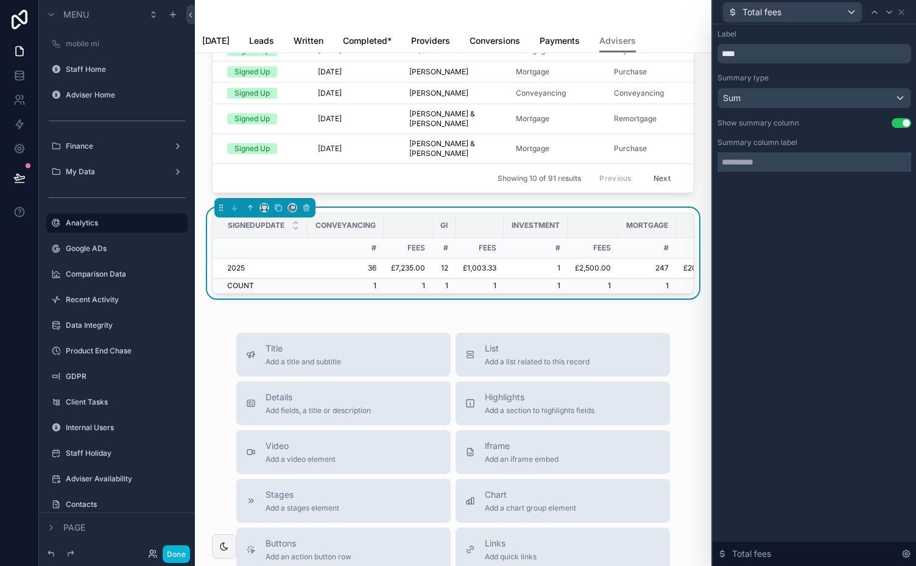
click at [733, 161] on input "text" at bounding box center [815, 161] width 194 height 19
type input "****"
click at [904, 13] on icon at bounding box center [902, 12] width 10 height 10
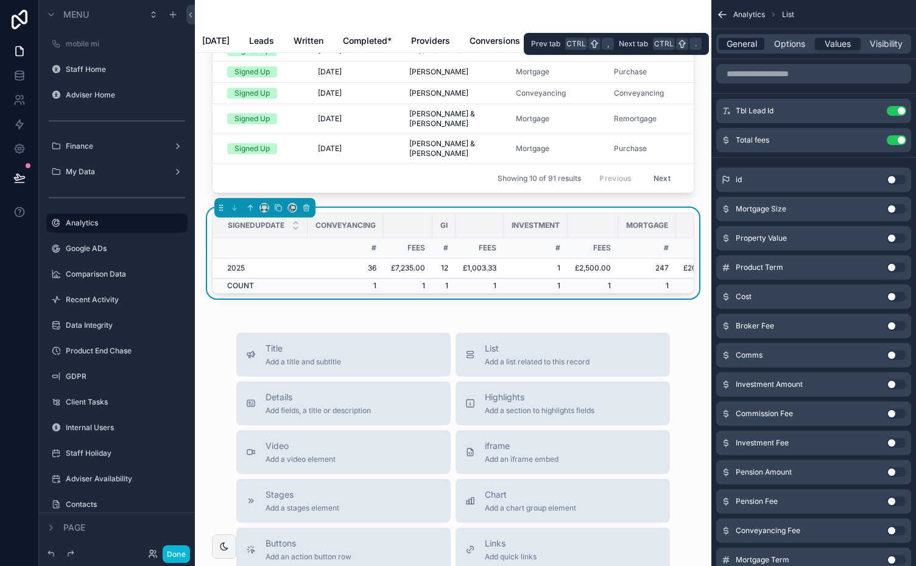
click at [734, 38] on span "General" at bounding box center [742, 44] width 30 height 12
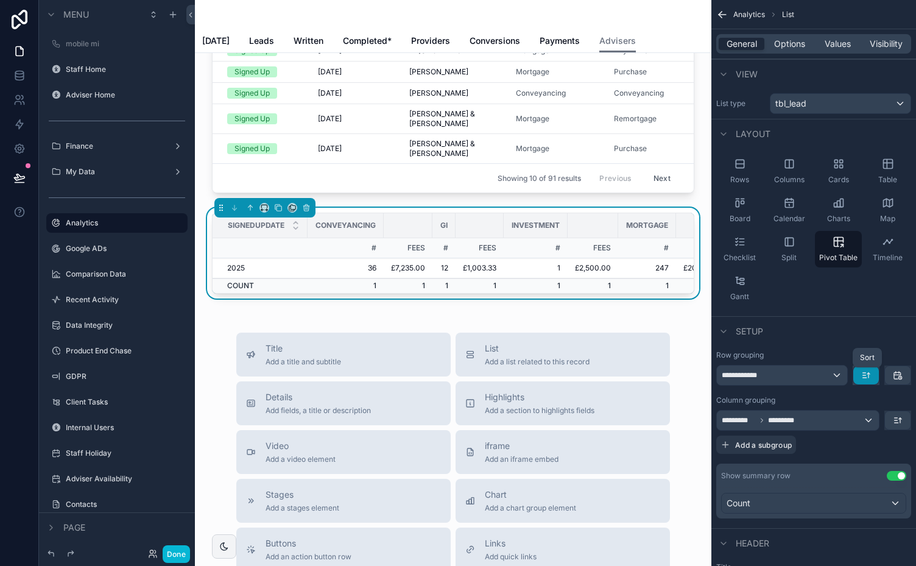
click at [868, 370] on icon "scrollable content" at bounding box center [866, 375] width 10 height 10
click at [839, 427] on span "Newest -> Oldest" at bounding box center [832, 424] width 69 height 15
click at [869, 373] on icon "scrollable content" at bounding box center [869, 375] width 0 height 5
click at [841, 403] on span "Oldest -> Newest" at bounding box center [832, 401] width 69 height 15
click at [825, 370] on div "**********" at bounding box center [782, 374] width 130 height 19
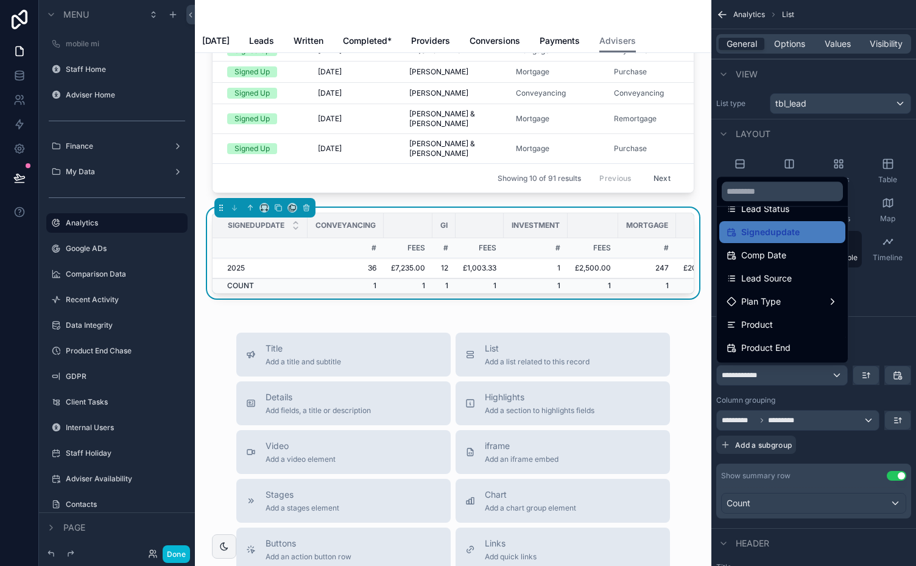
scroll to position [129, 0]
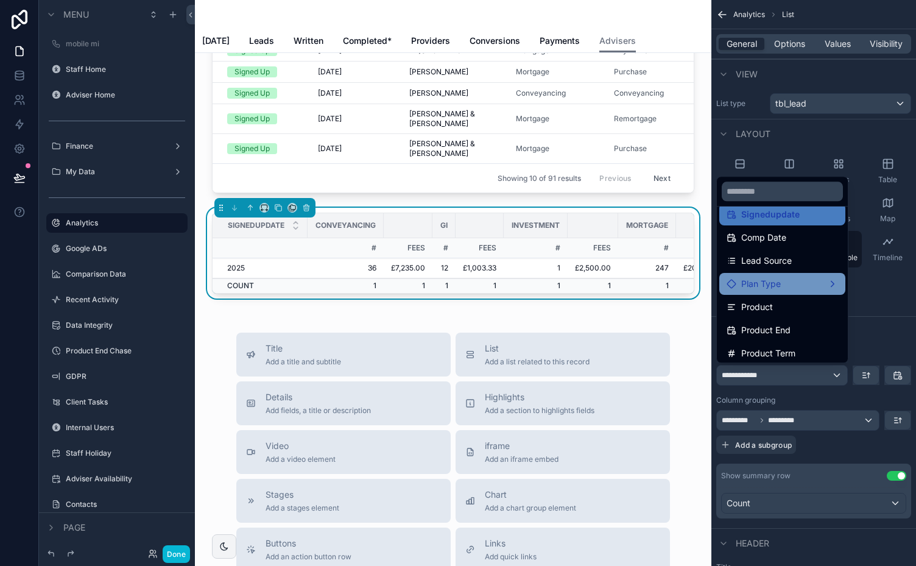
click at [811, 281] on div "Plan Type" at bounding box center [782, 284] width 111 height 15
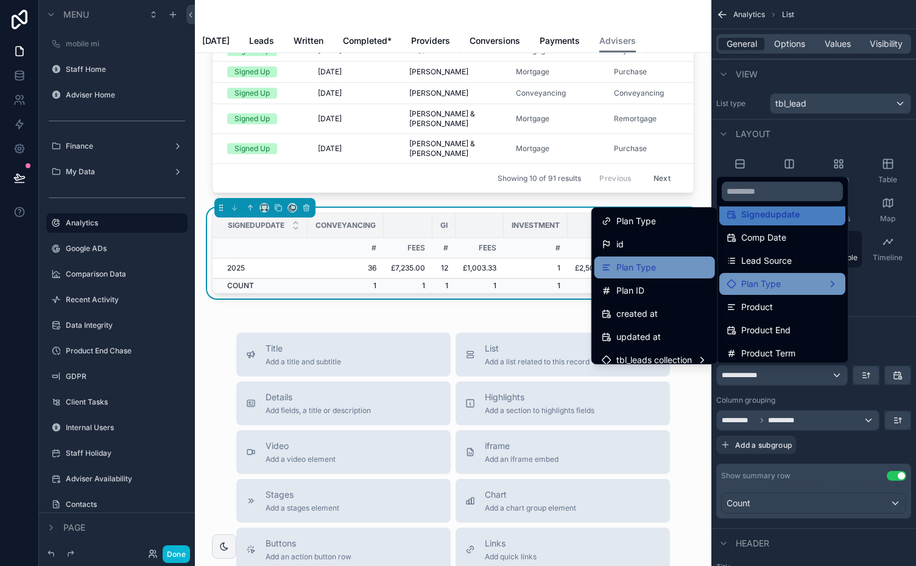
click at [637, 266] on span "Plan Type" at bounding box center [636, 267] width 40 height 15
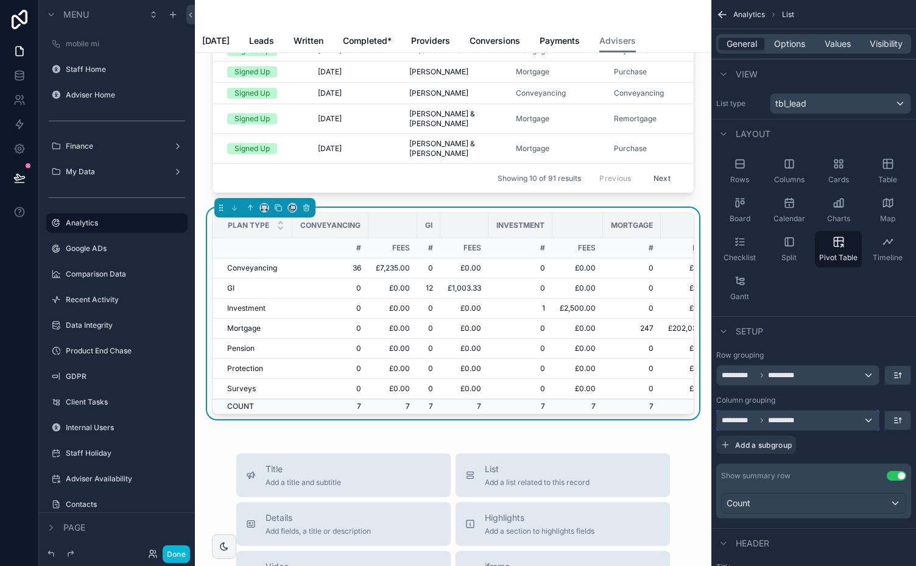
click at [872, 416] on div "********* *********" at bounding box center [798, 420] width 162 height 19
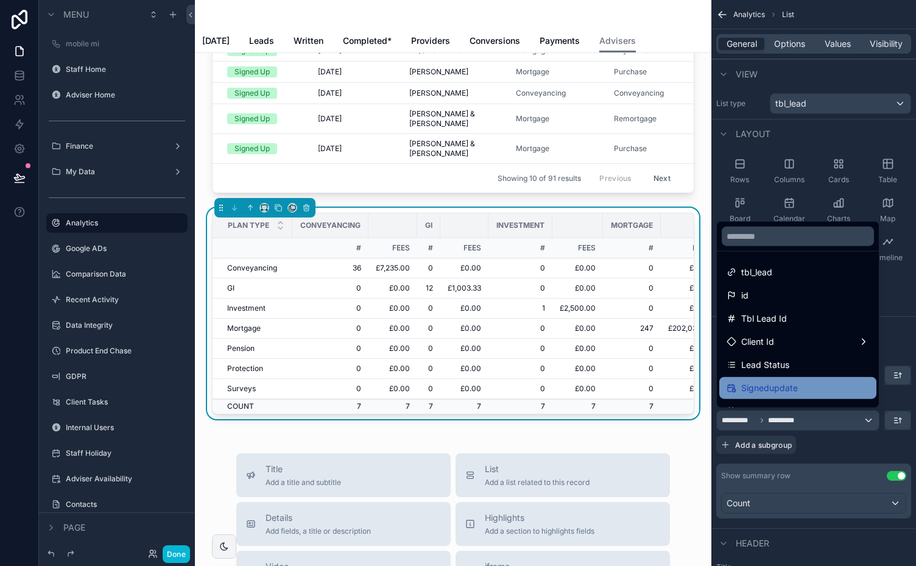
click at [830, 389] on div "Signedupdate" at bounding box center [798, 388] width 143 height 15
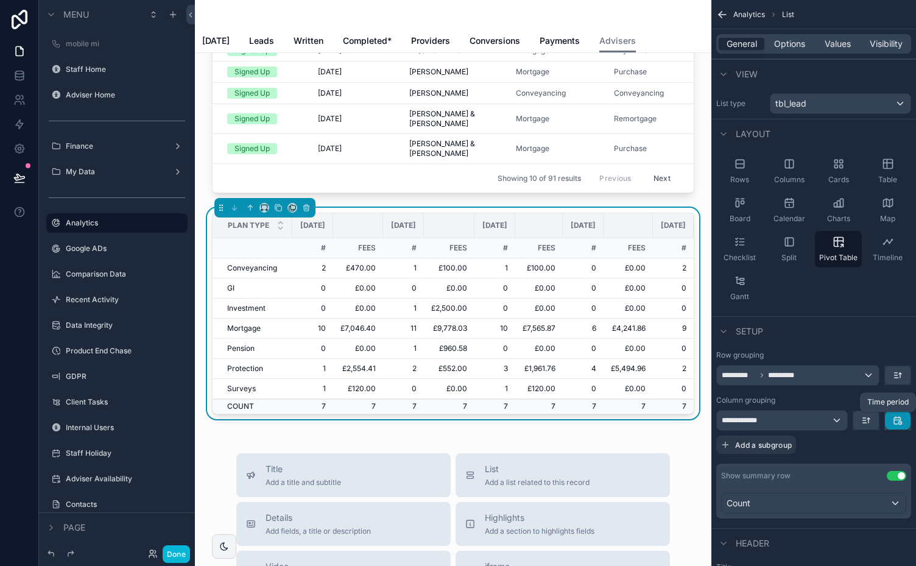
click at [897, 415] on icon "scrollable content" at bounding box center [898, 420] width 10 height 10
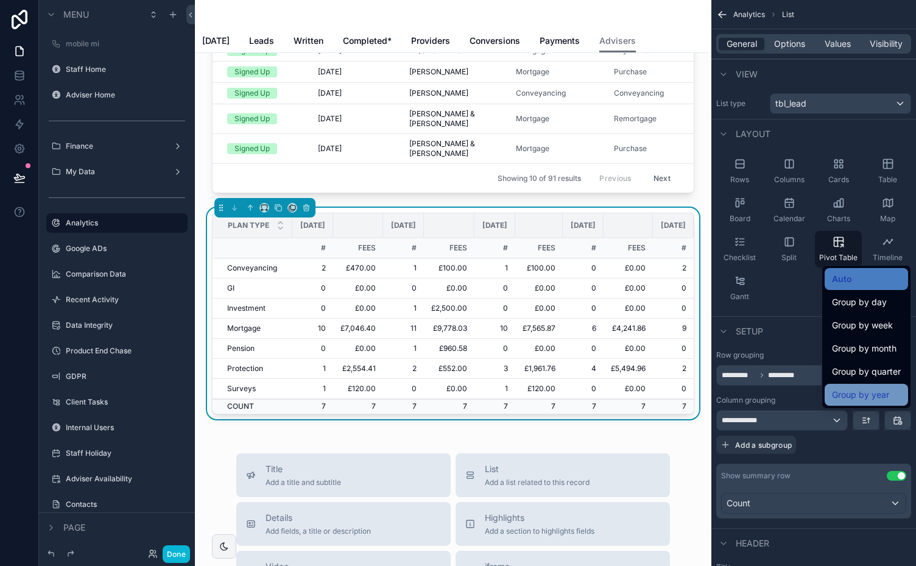
click at [872, 392] on span "Group by year" at bounding box center [860, 394] width 57 height 15
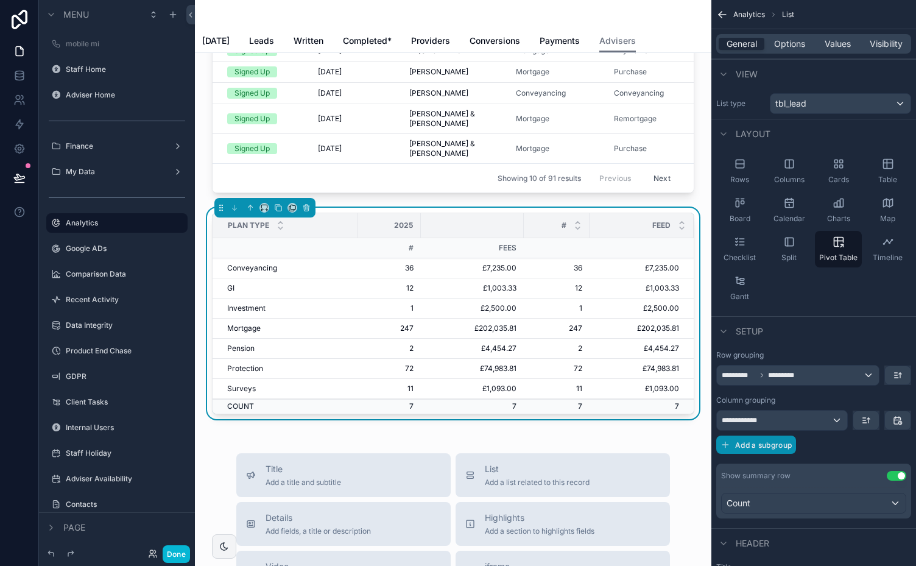
click at [777, 440] on span "Add a subgroup" at bounding box center [763, 444] width 57 height 9
click at [835, 445] on div "Choose a field" at bounding box center [798, 445] width 163 height 19
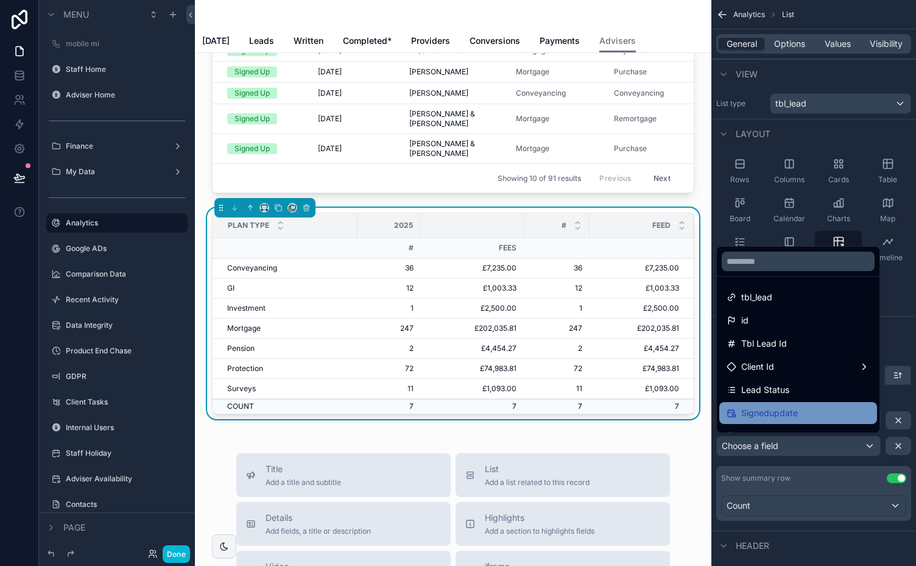
click at [836, 417] on div "Signedupdate" at bounding box center [798, 413] width 143 height 15
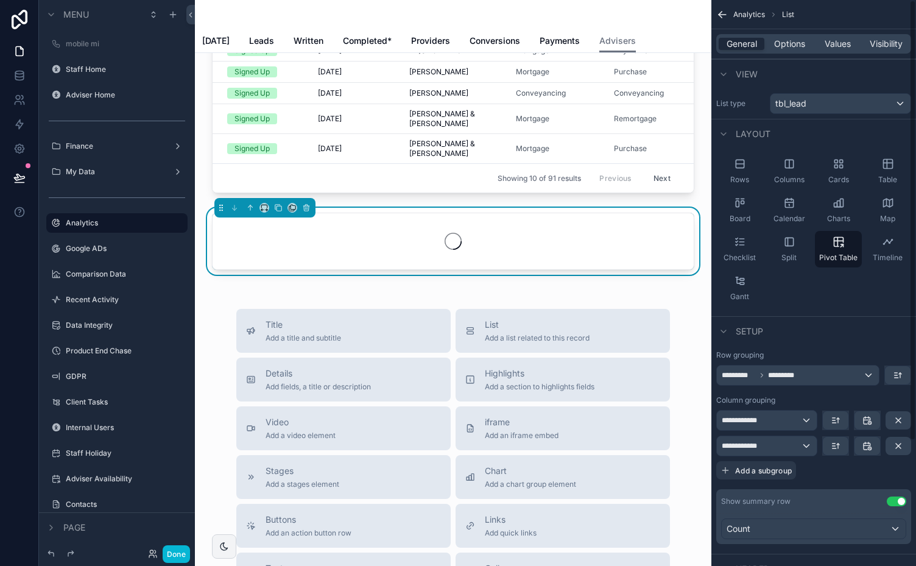
click at [867, 445] on icon "scrollable content" at bounding box center [867, 445] width 7 height 0
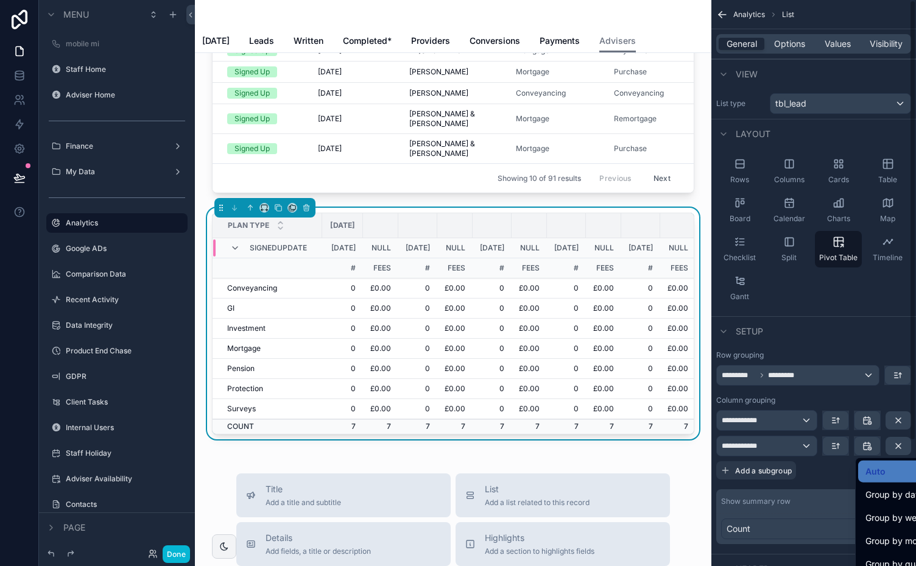
click at [867, 442] on div "scrollable content" at bounding box center [458, 283] width 916 height 566
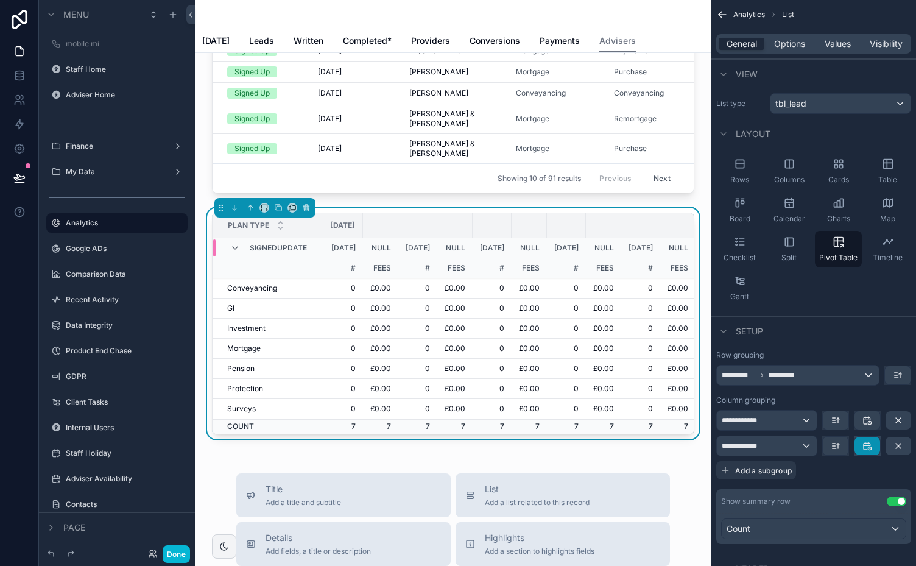
click at [867, 446] on icon "scrollable content" at bounding box center [868, 446] width 10 height 10
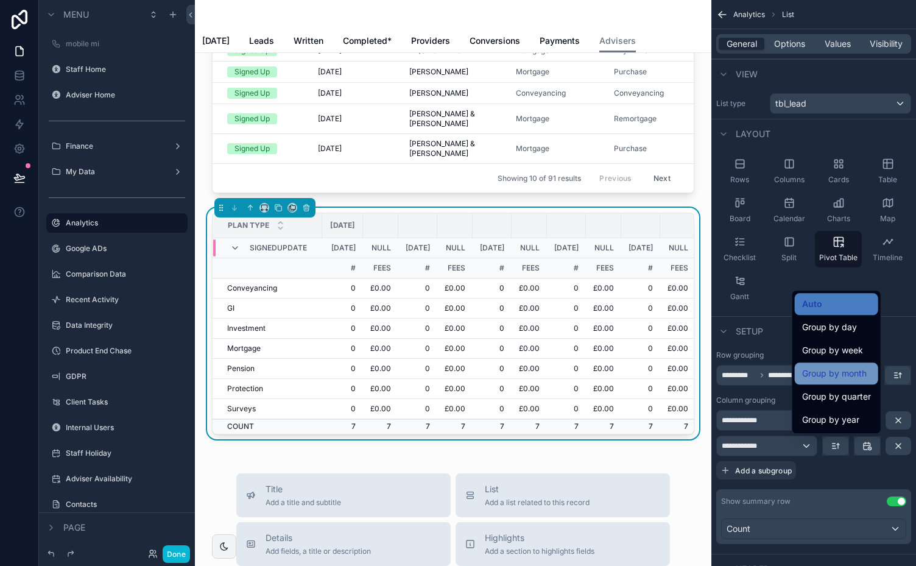
click at [851, 376] on span "Group by month" at bounding box center [834, 373] width 65 height 15
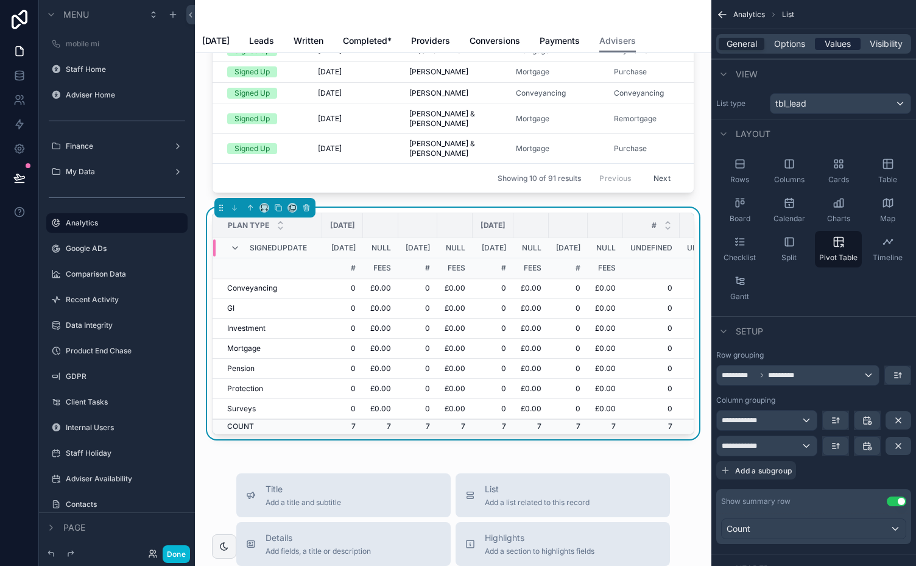
click at [845, 40] on span "Values" at bounding box center [838, 44] width 26 height 12
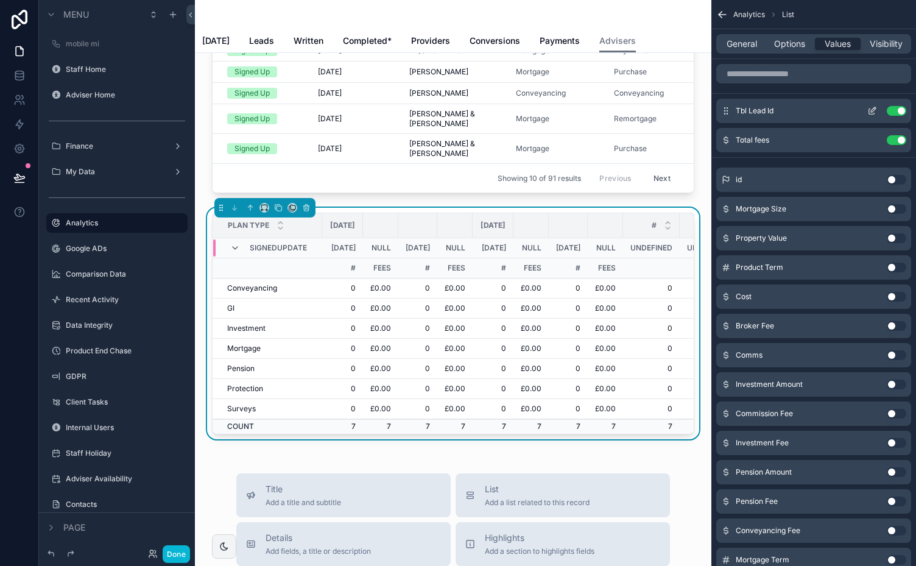
click at [892, 109] on button "Use setting" at bounding box center [896, 111] width 19 height 10
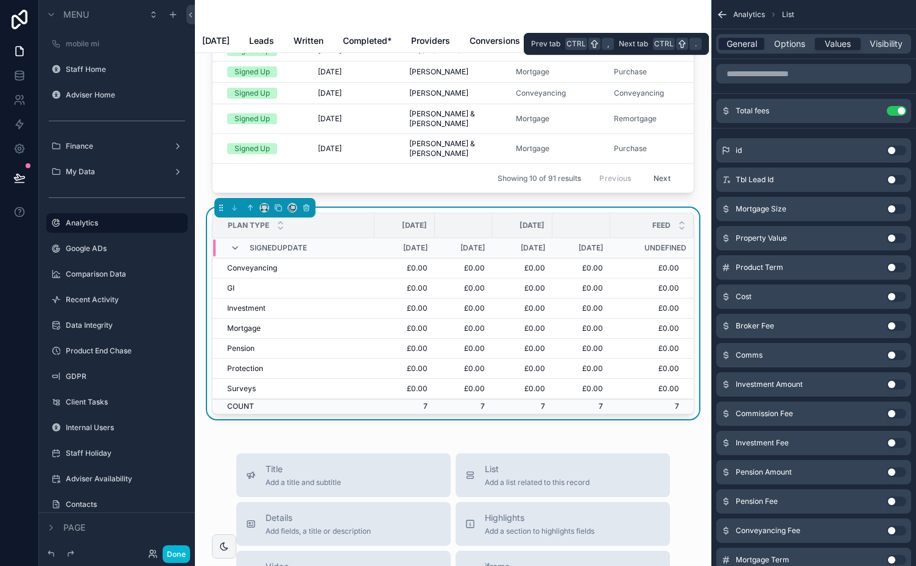
click at [744, 44] on span "General" at bounding box center [742, 44] width 30 height 12
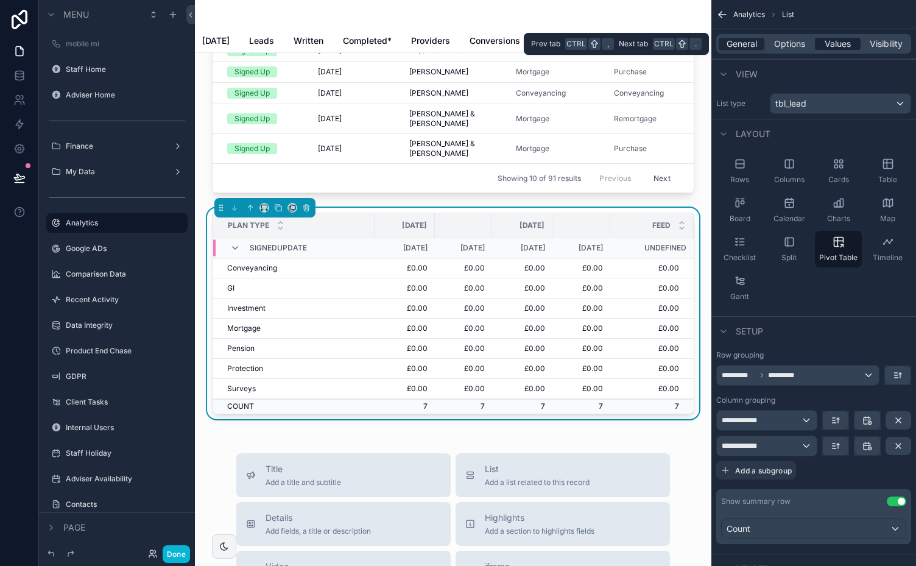
click at [836, 44] on span "Values" at bounding box center [838, 44] width 26 height 12
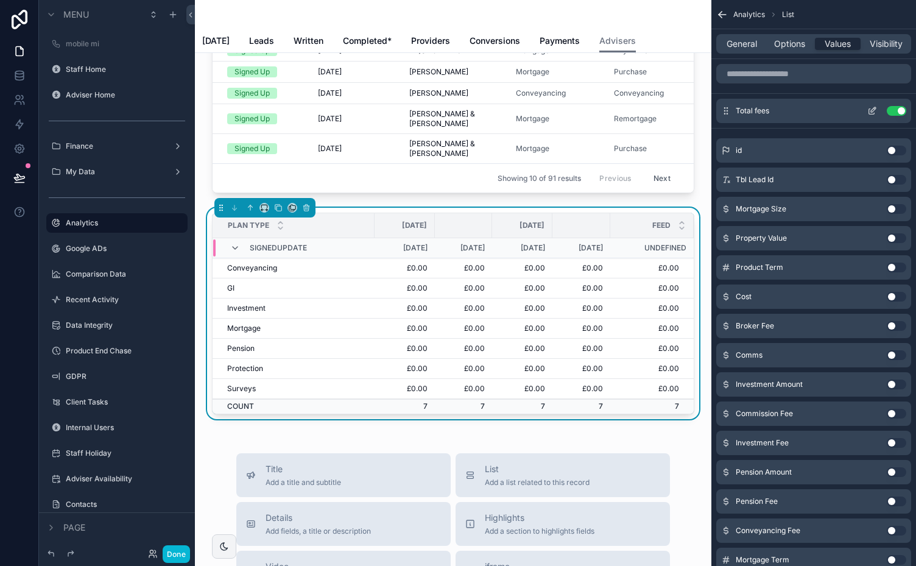
click at [871, 108] on icon "scrollable content" at bounding box center [872, 111] width 10 height 10
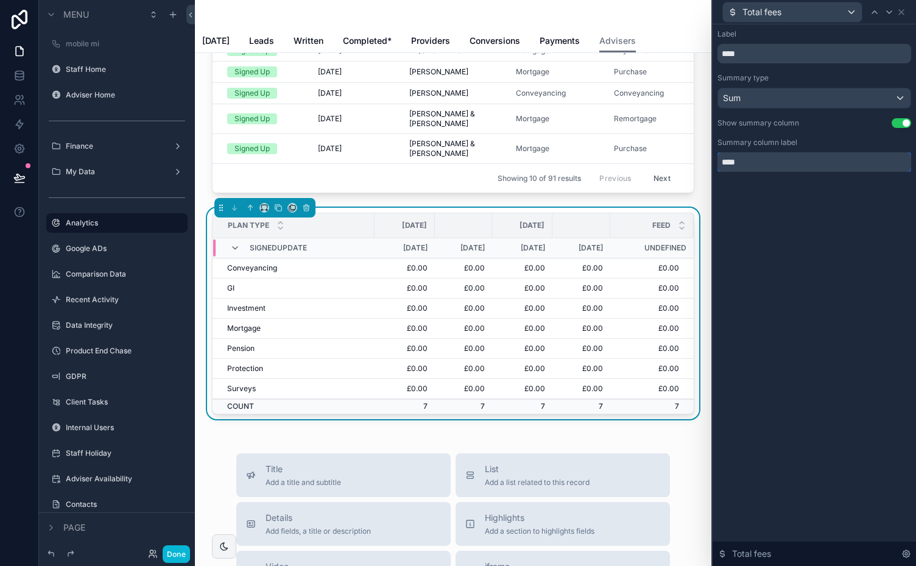
click at [764, 163] on input "****" at bounding box center [815, 161] width 194 height 19
type input "****"
click at [901, 14] on icon at bounding box center [902, 12] width 10 height 10
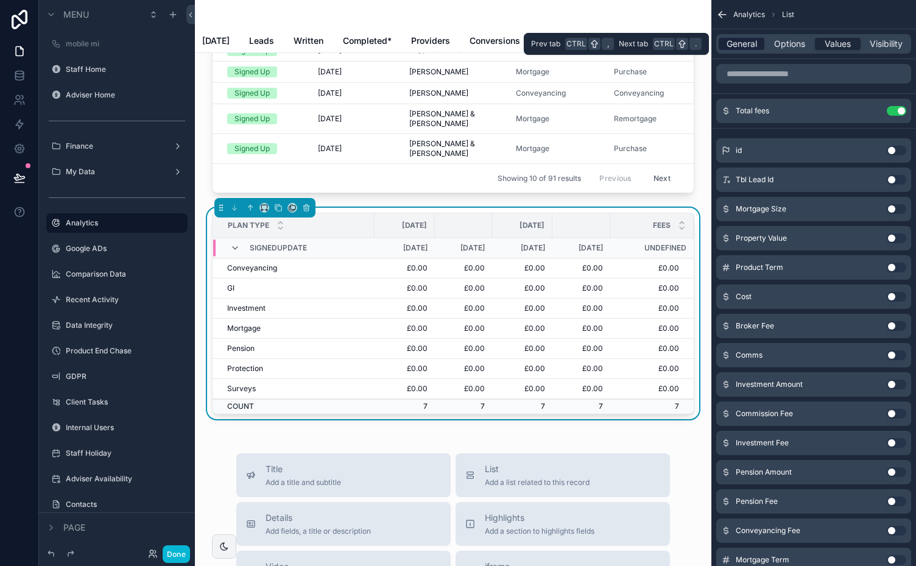
click at [748, 44] on span "General" at bounding box center [742, 44] width 30 height 12
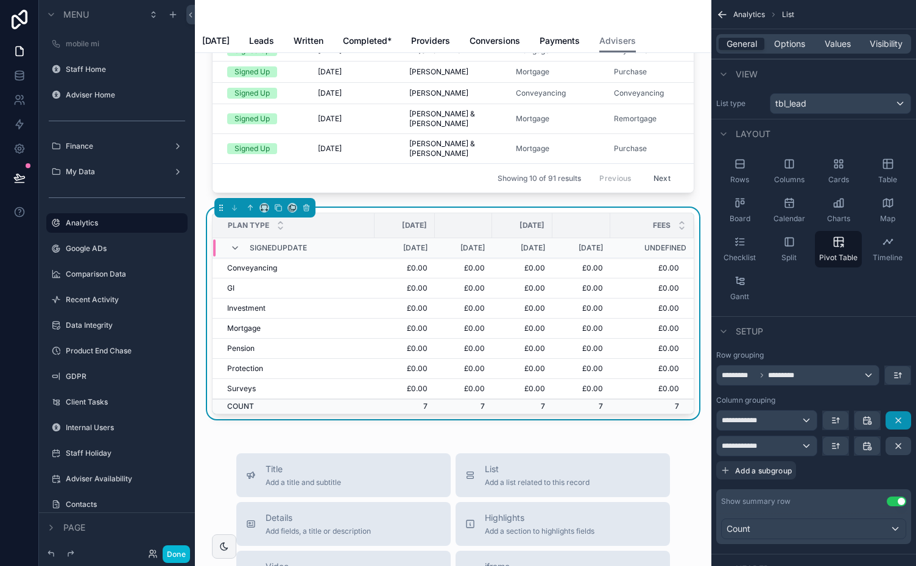
click at [897, 413] on button "scrollable content" at bounding box center [899, 420] width 26 height 18
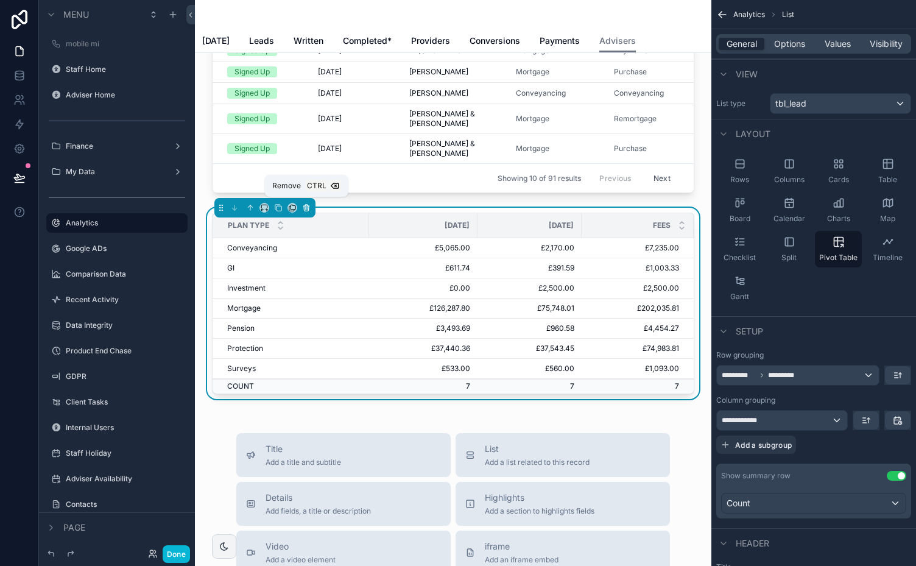
click at [306, 207] on icon "scrollable content" at bounding box center [306, 208] width 0 height 2
